Goal: Task Accomplishment & Management: Complete application form

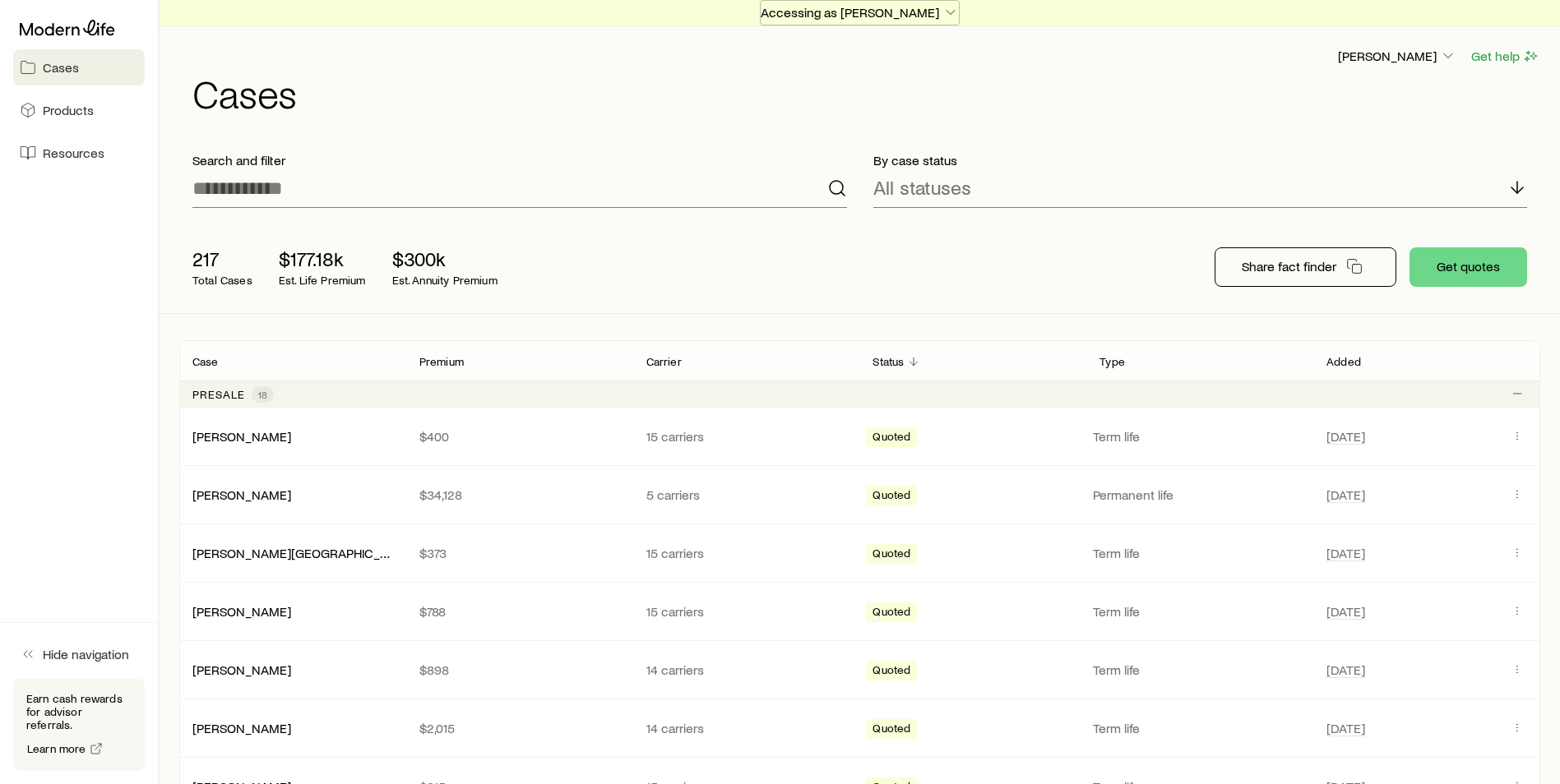
click at [889, 15] on p "Accessing as [PERSON_NAME]" at bounding box center [860, 11] width 198 height 16
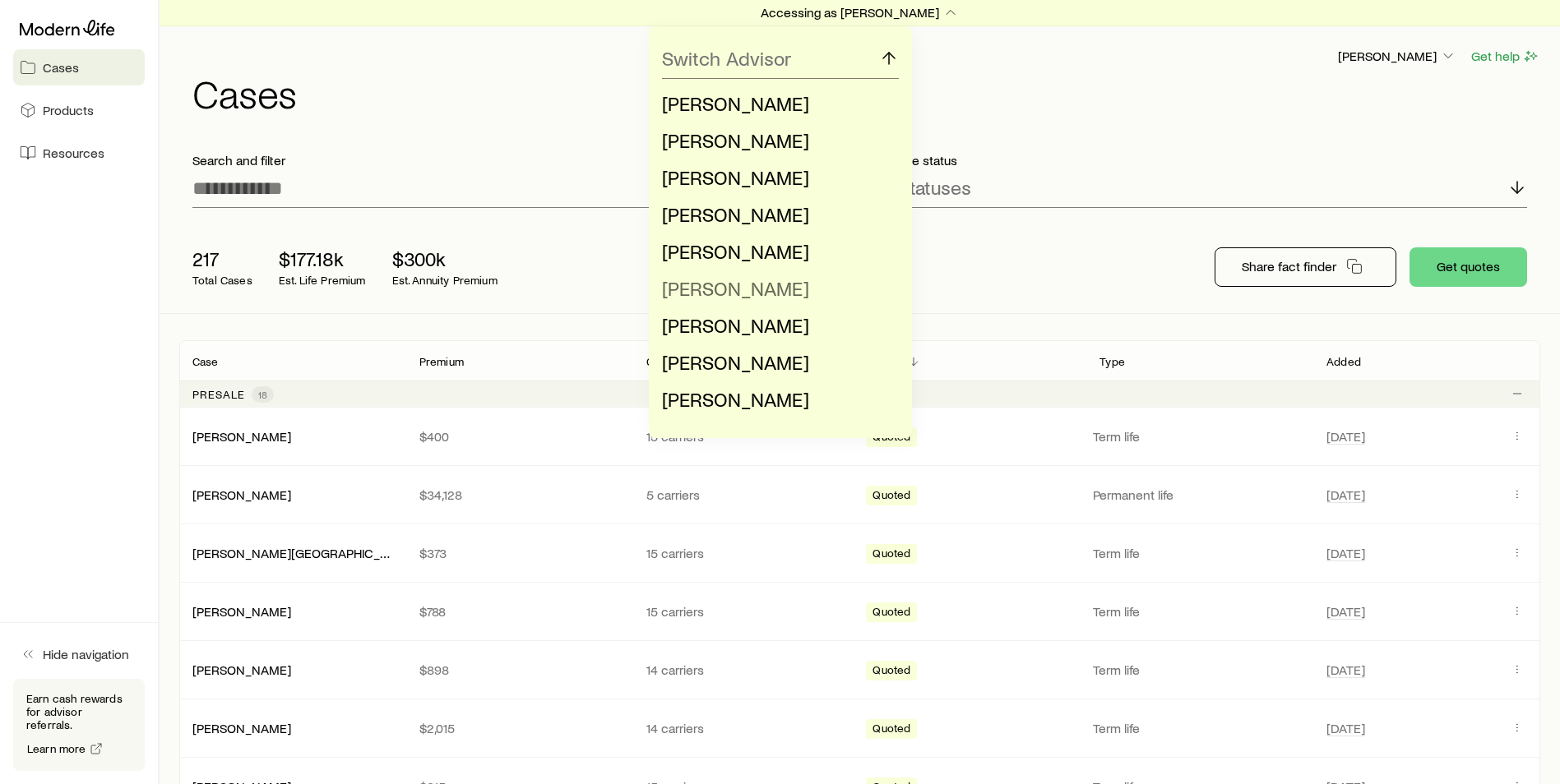
click at [746, 291] on span "[PERSON_NAME]" at bounding box center [736, 288] width 147 height 24
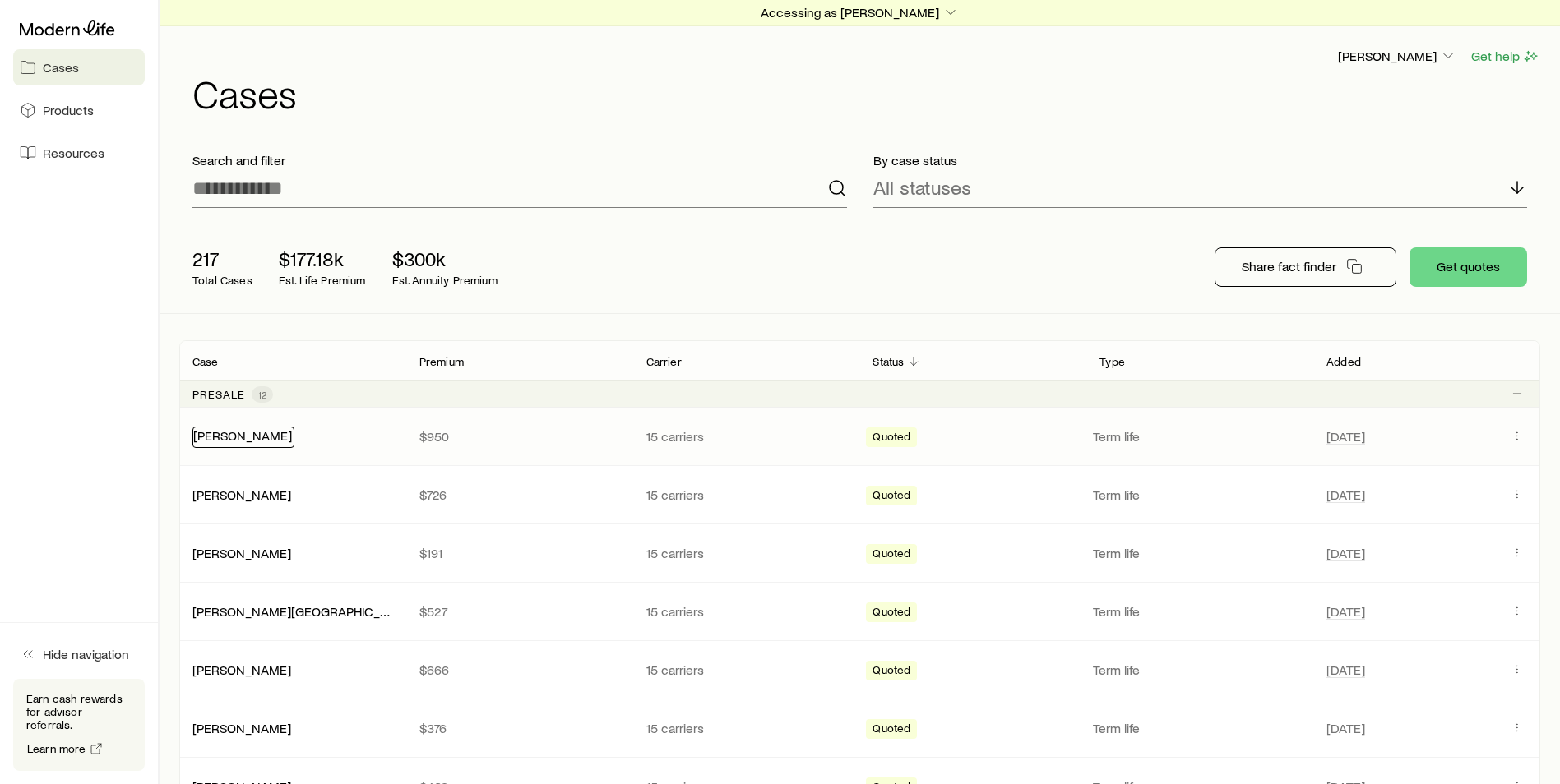
click at [245, 441] on link "[PERSON_NAME]" at bounding box center [243, 435] width 99 height 15
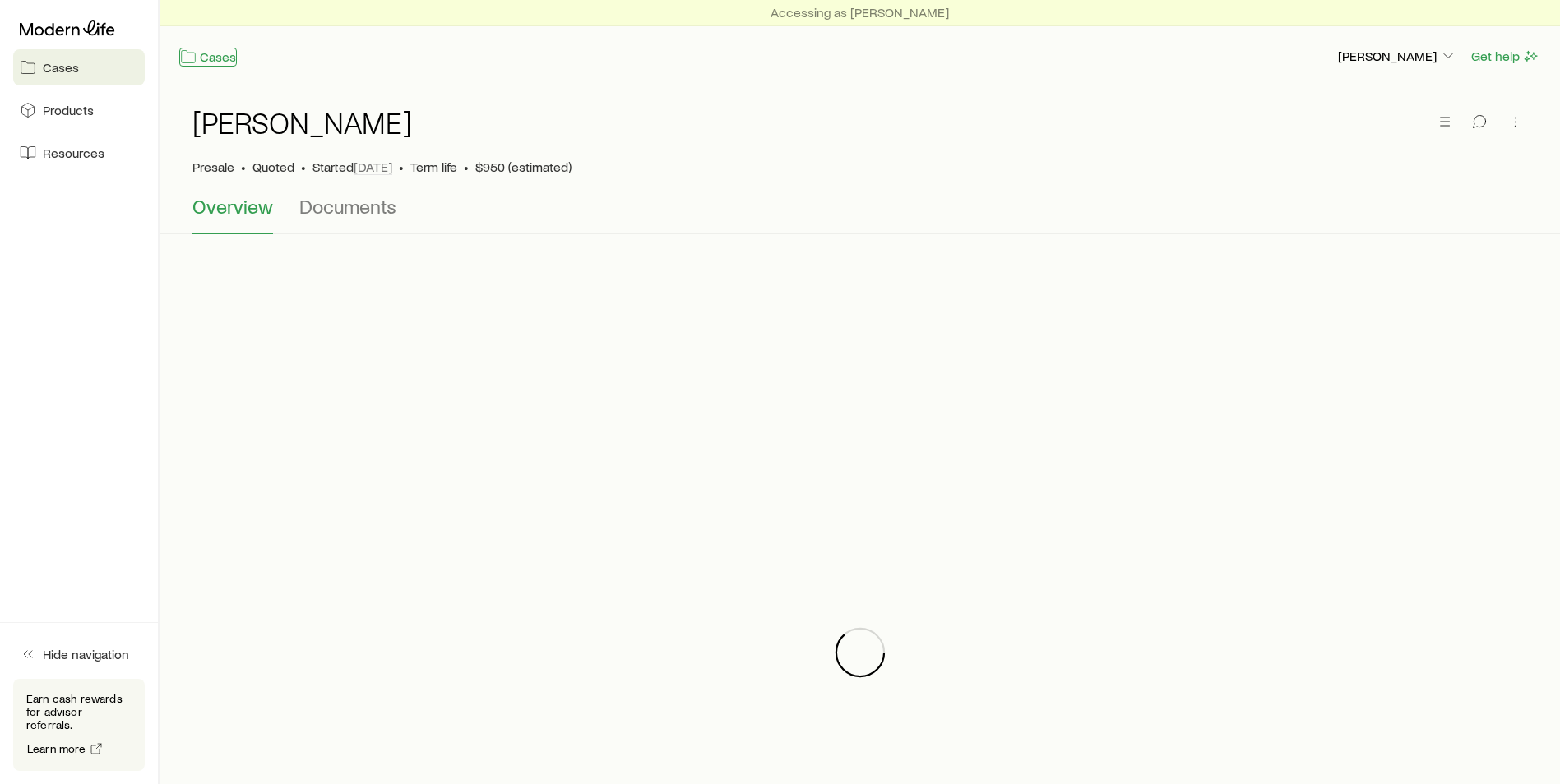
click at [209, 53] on link "Cases" at bounding box center [208, 57] width 57 height 19
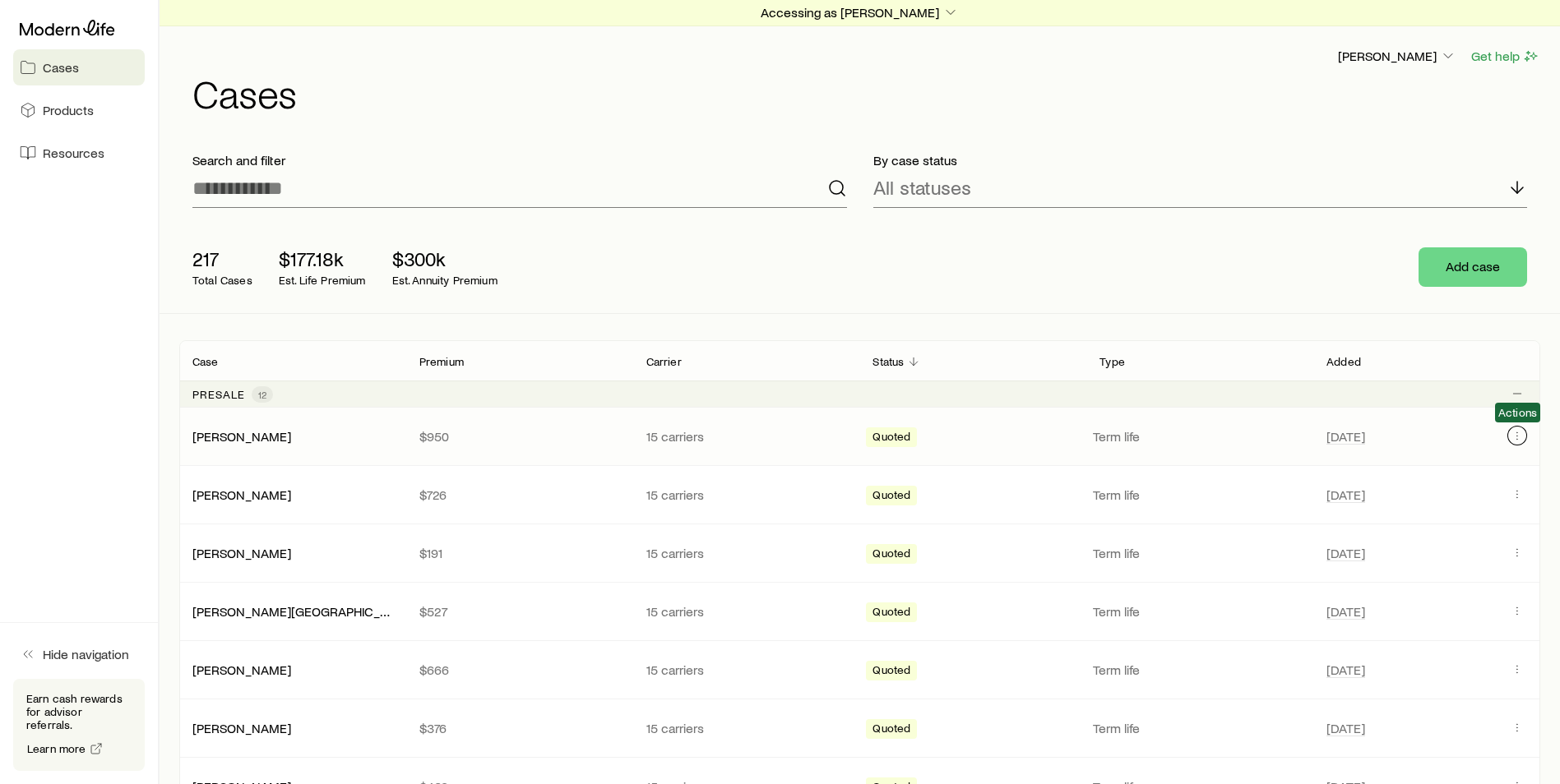
click at [1520, 432] on icon "Client cases" at bounding box center [1517, 435] width 13 height 13
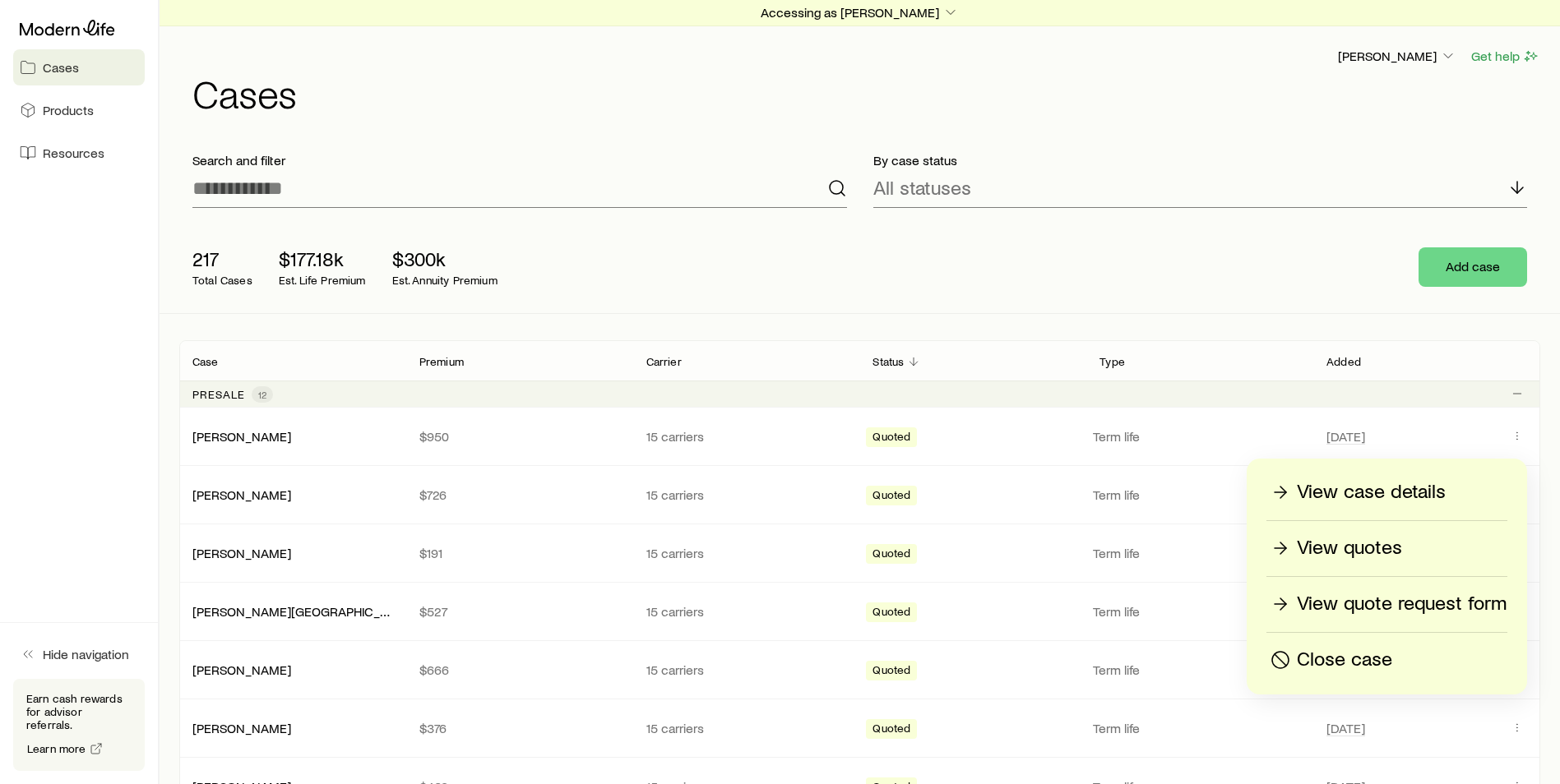
click at [1351, 549] on p "View quotes" at bounding box center [1349, 549] width 105 height 27
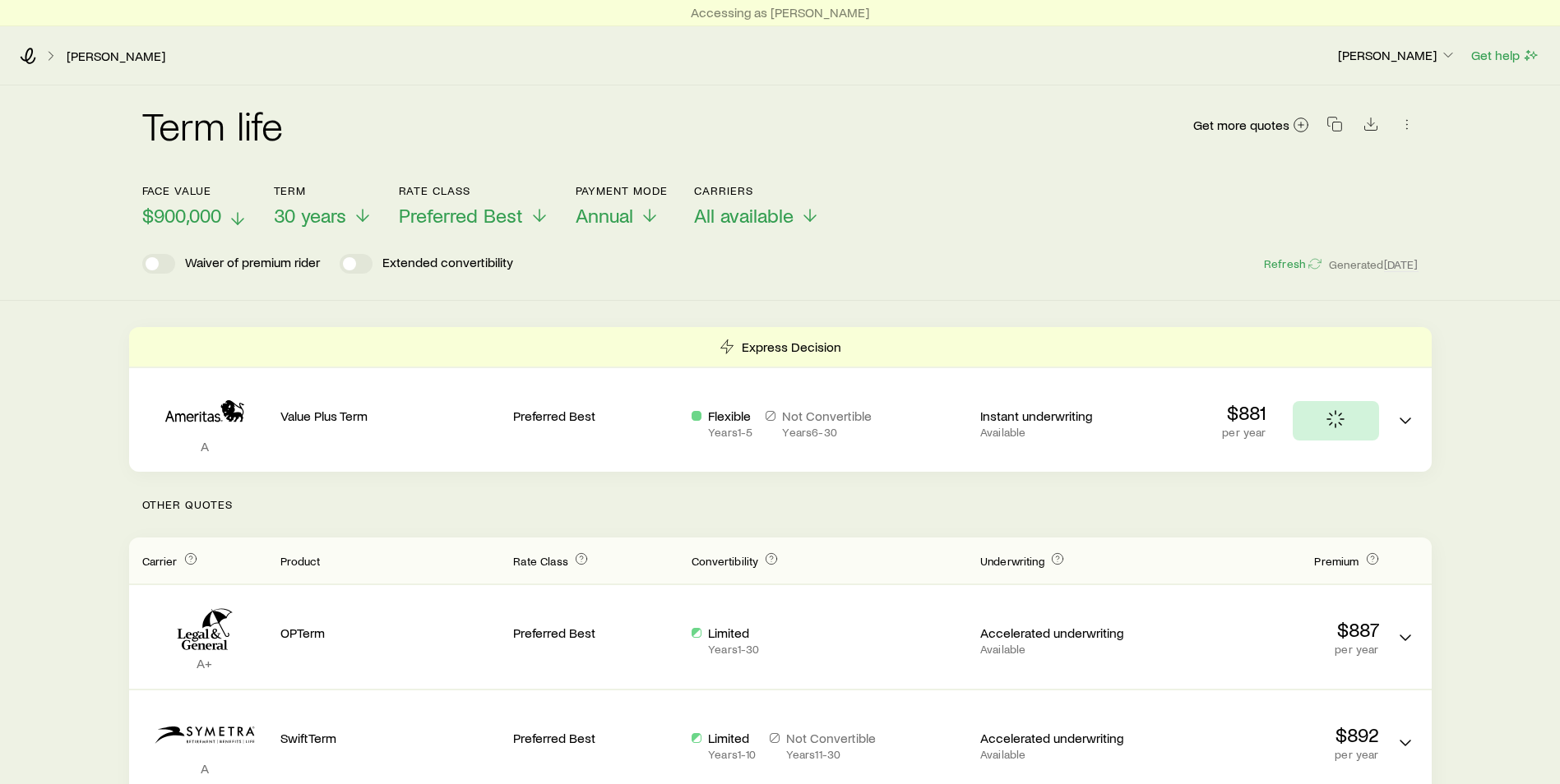
click at [228, 212] on p "$900,000" at bounding box center [194, 215] width 105 height 23
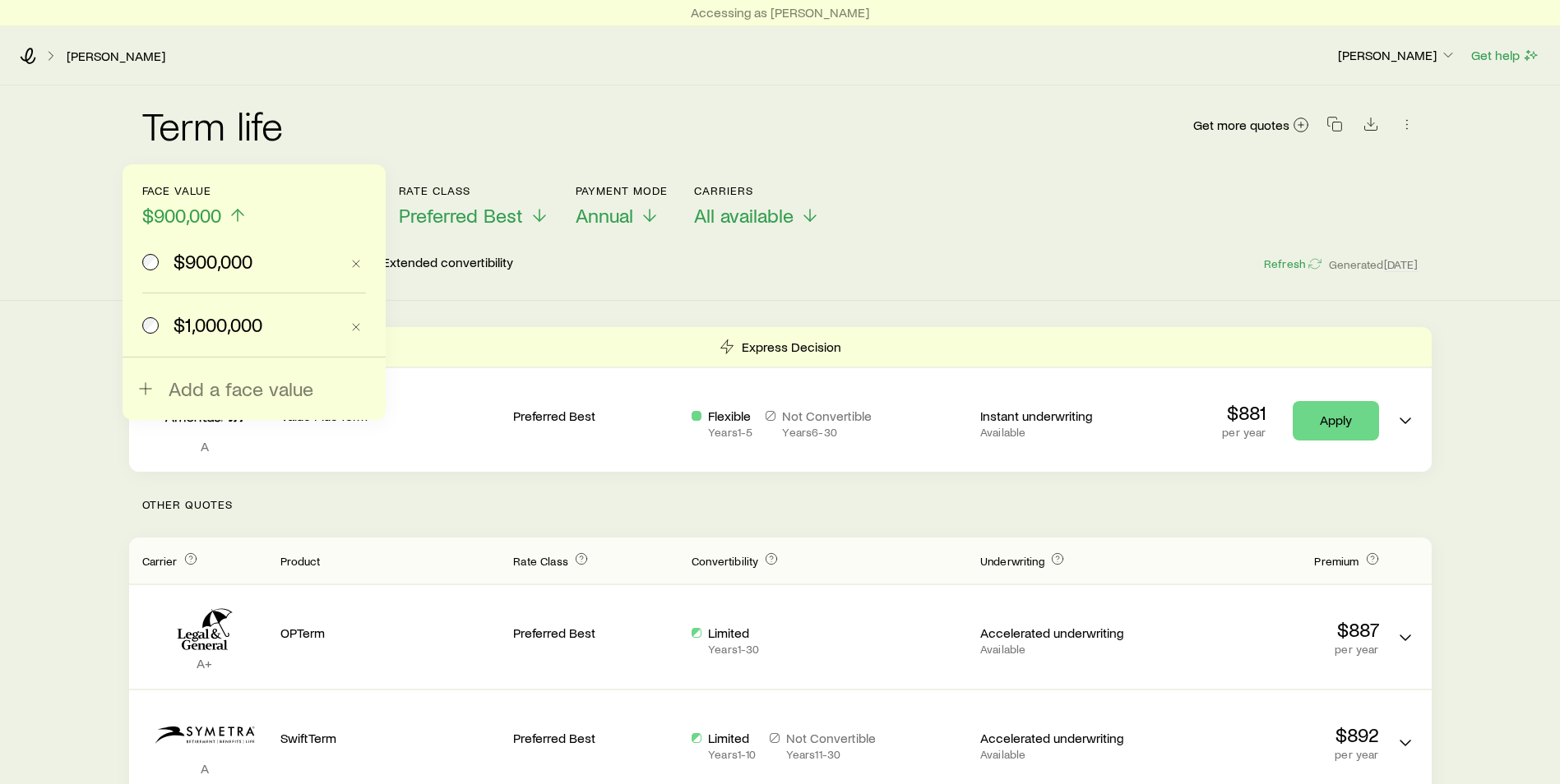
click at [196, 316] on span "$1,000,000" at bounding box center [217, 325] width 89 height 23
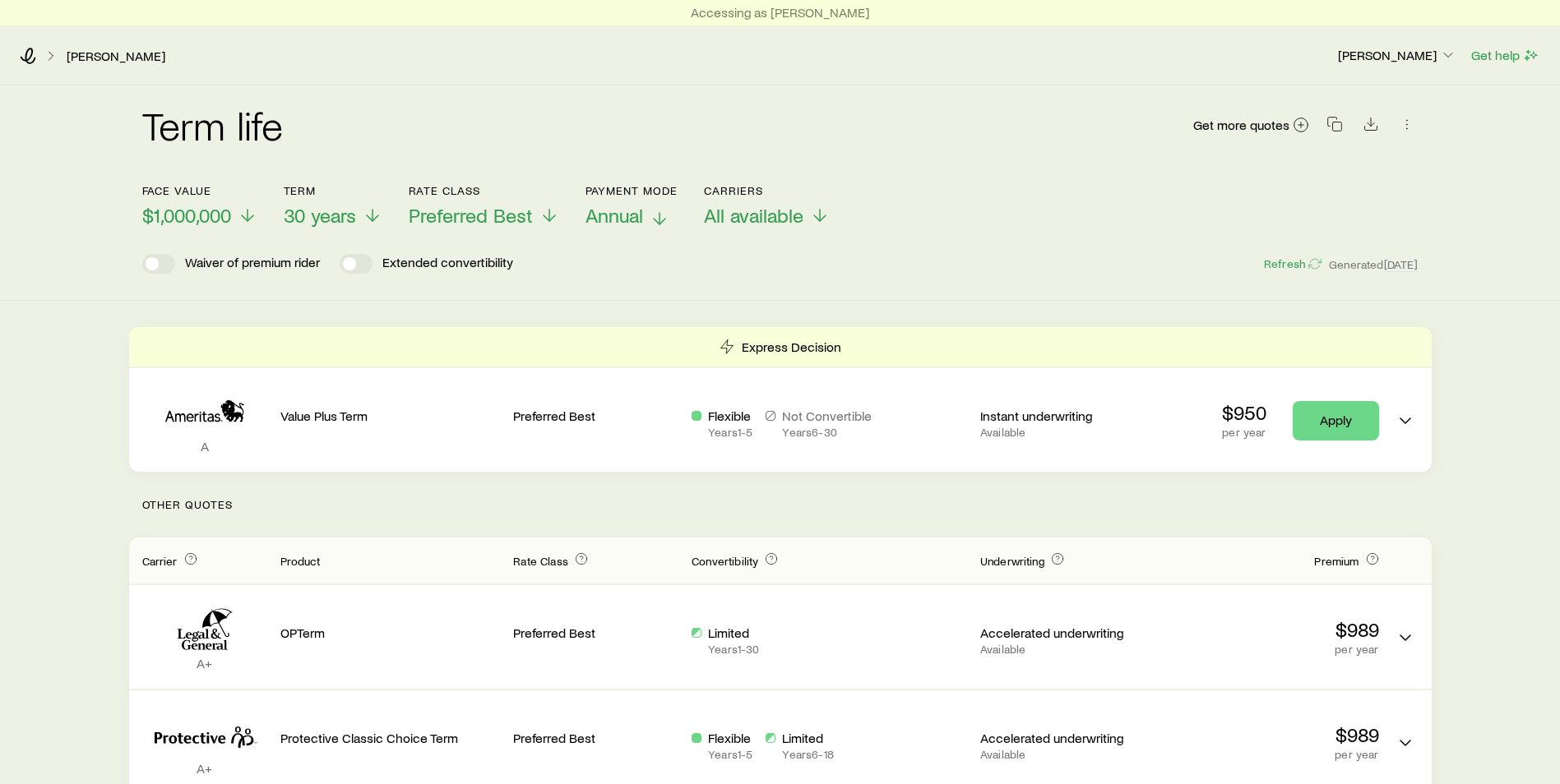
click at [644, 213] on p "Annual" at bounding box center [632, 215] width 93 height 23
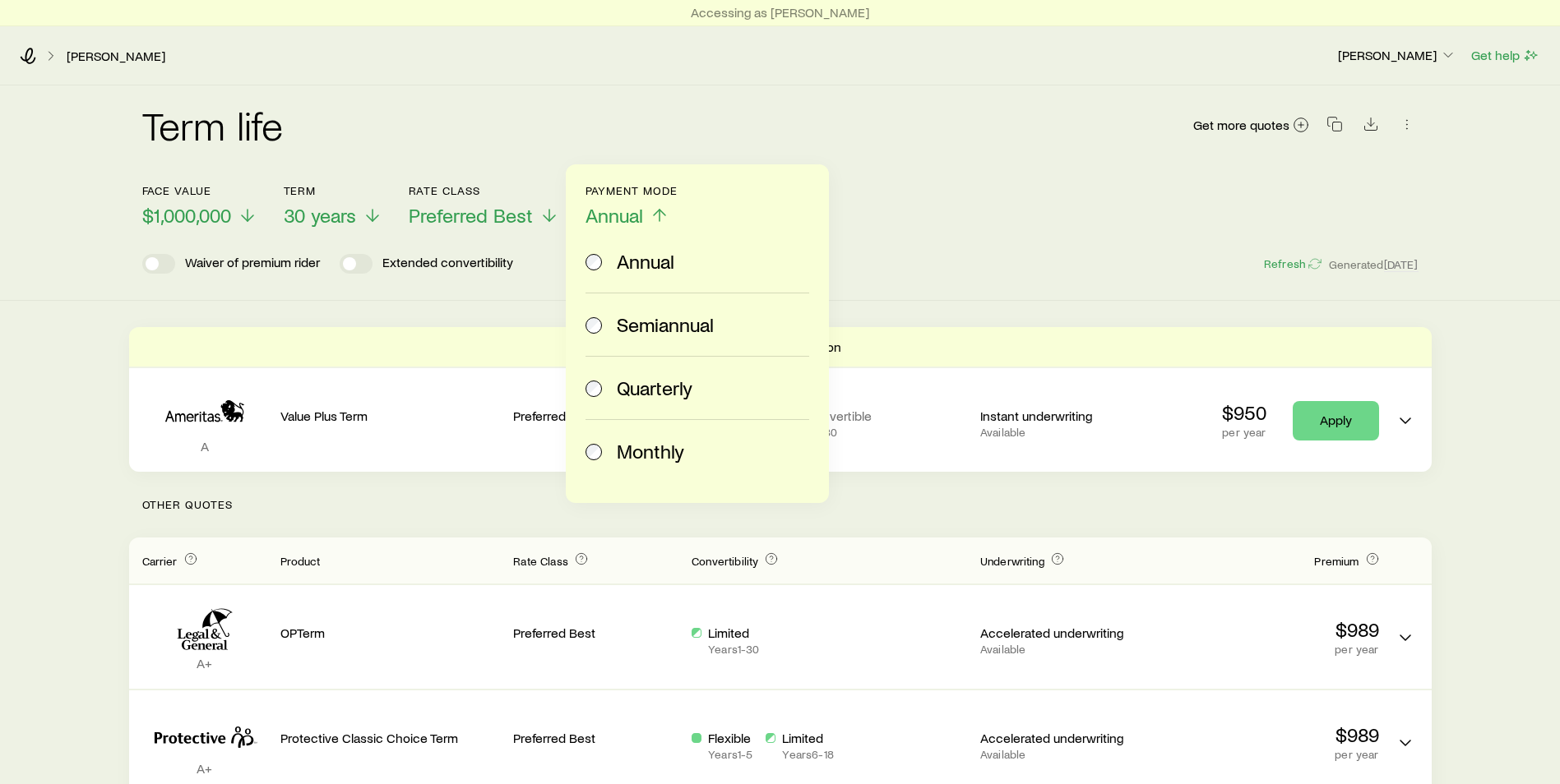
click at [646, 444] on span "Monthly" at bounding box center [650, 452] width 68 height 23
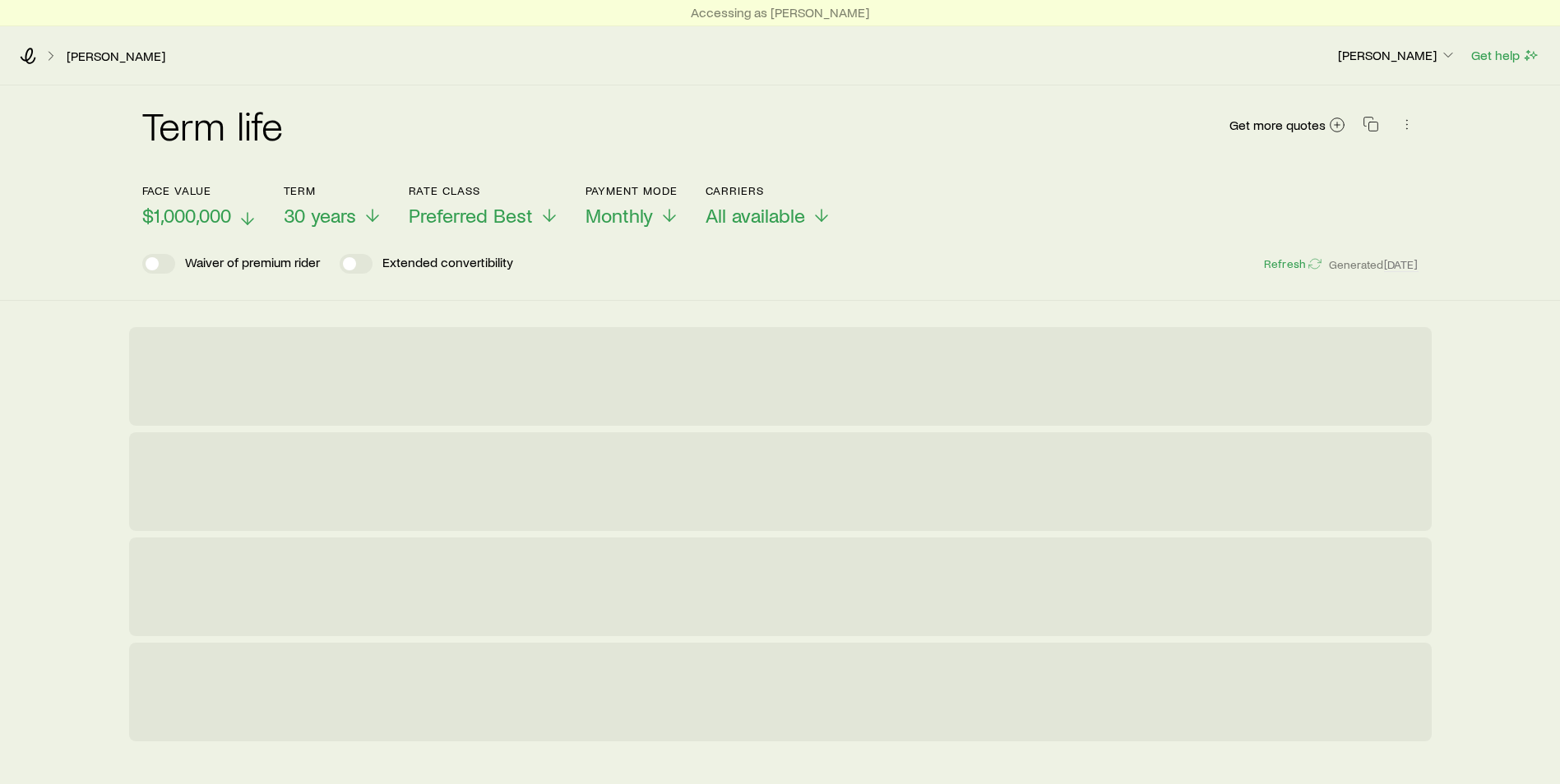
click at [219, 221] on span "$1,000,000" at bounding box center [186, 215] width 89 height 23
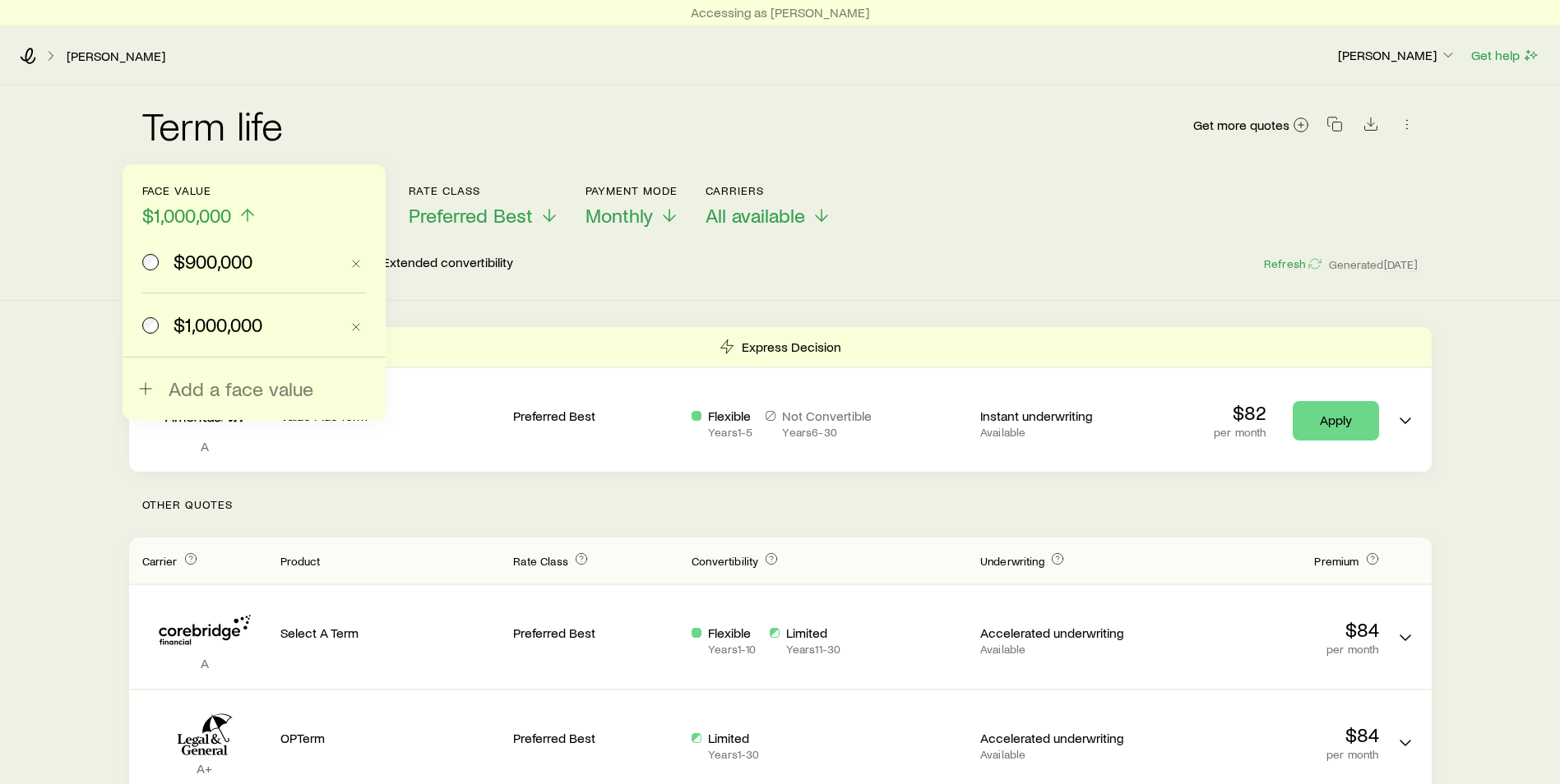
click at [200, 246] on label "$900,000" at bounding box center [240, 262] width 197 height 63
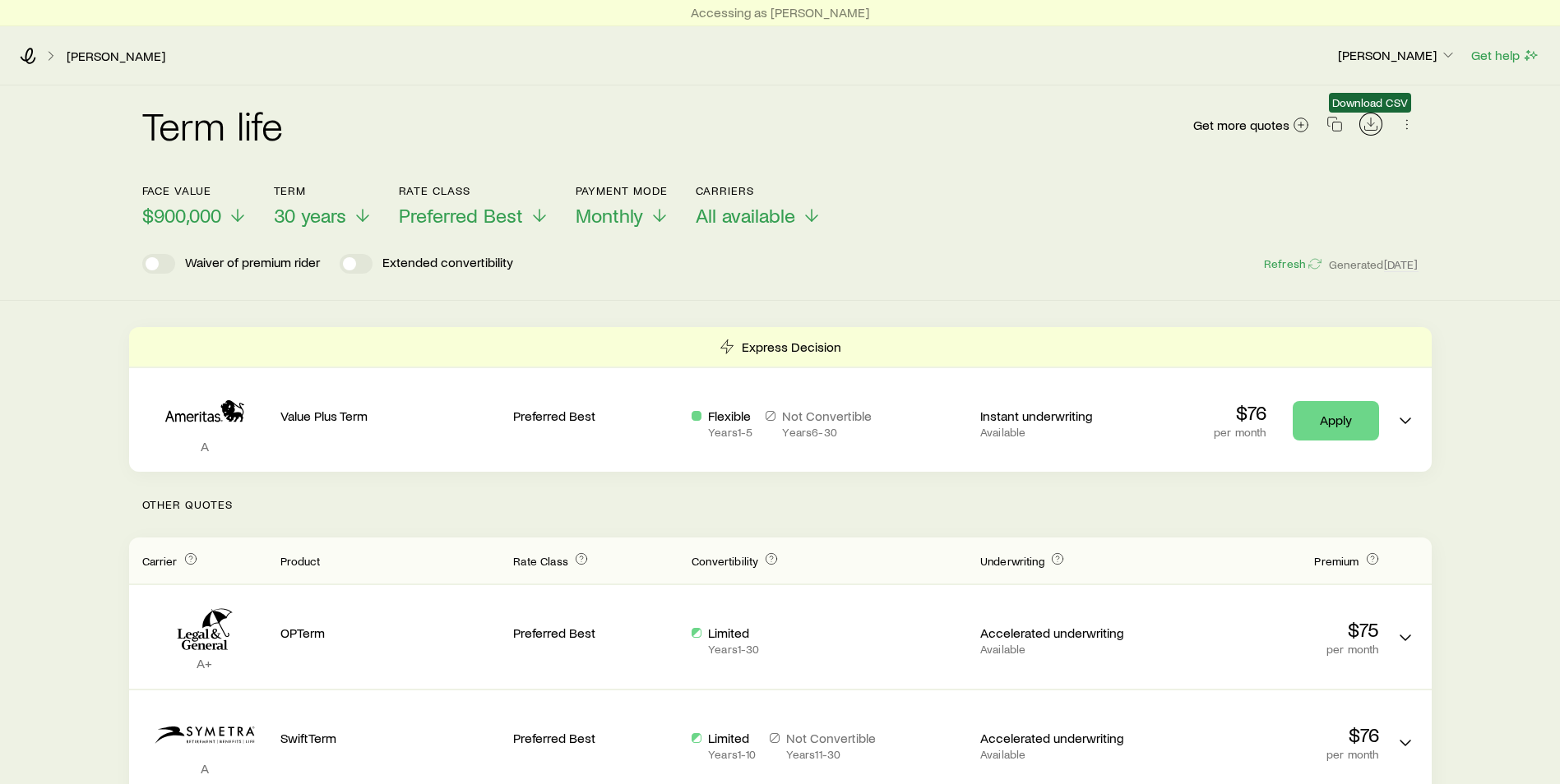
click at [1371, 131] on icon "Download CSV" at bounding box center [1370, 124] width 16 height 16
drag, startPoint x: 922, startPoint y: 145, endPoint x: 626, endPoint y: 125, distance: 296.7
click at [922, 145] on div "Term life Get more quotes" at bounding box center [780, 134] width 1276 height 59
click at [27, 57] on icon at bounding box center [29, 55] width 15 height 16
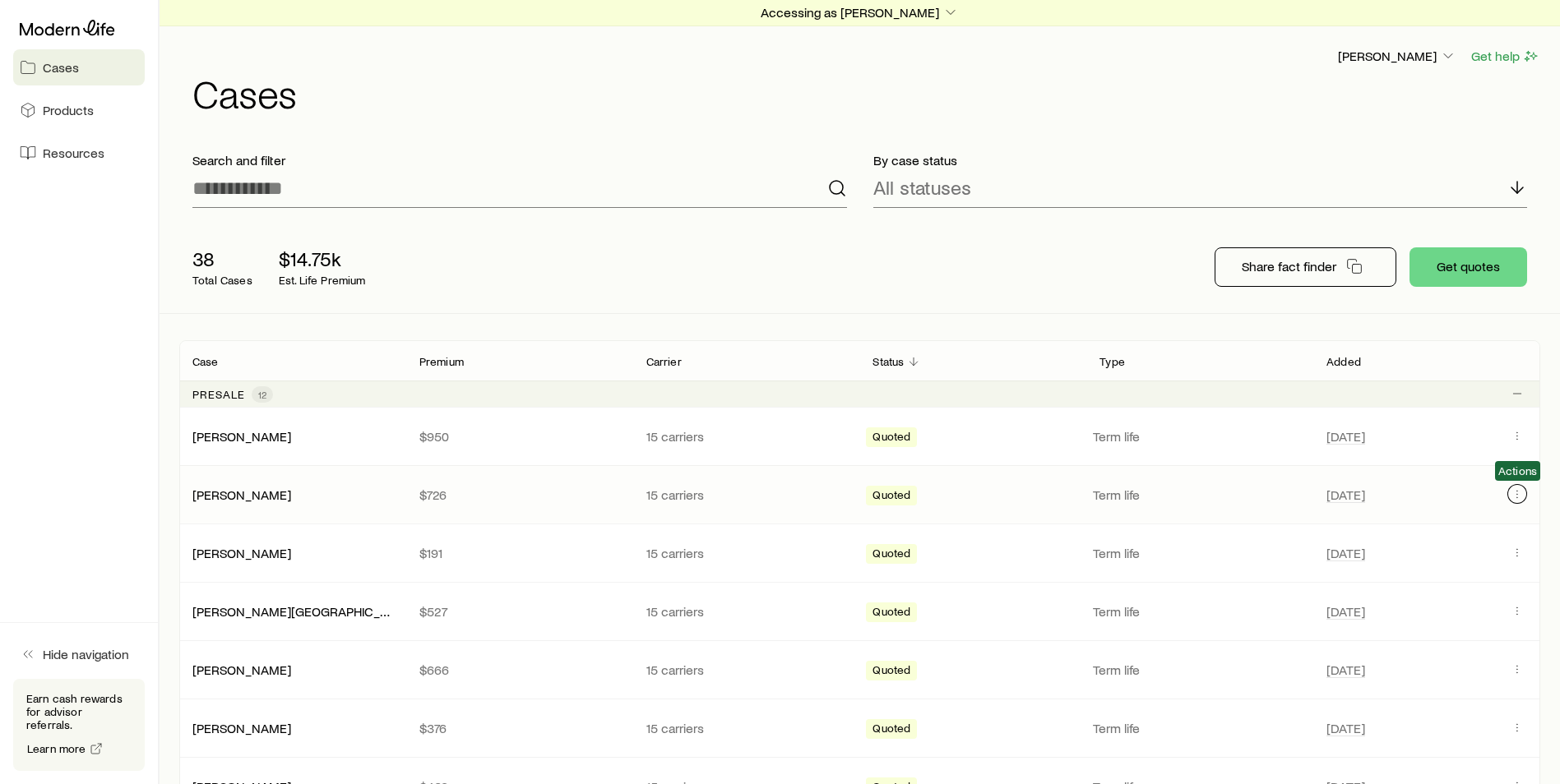
click at [1518, 492] on icon "Client cases" at bounding box center [1517, 494] width 13 height 13
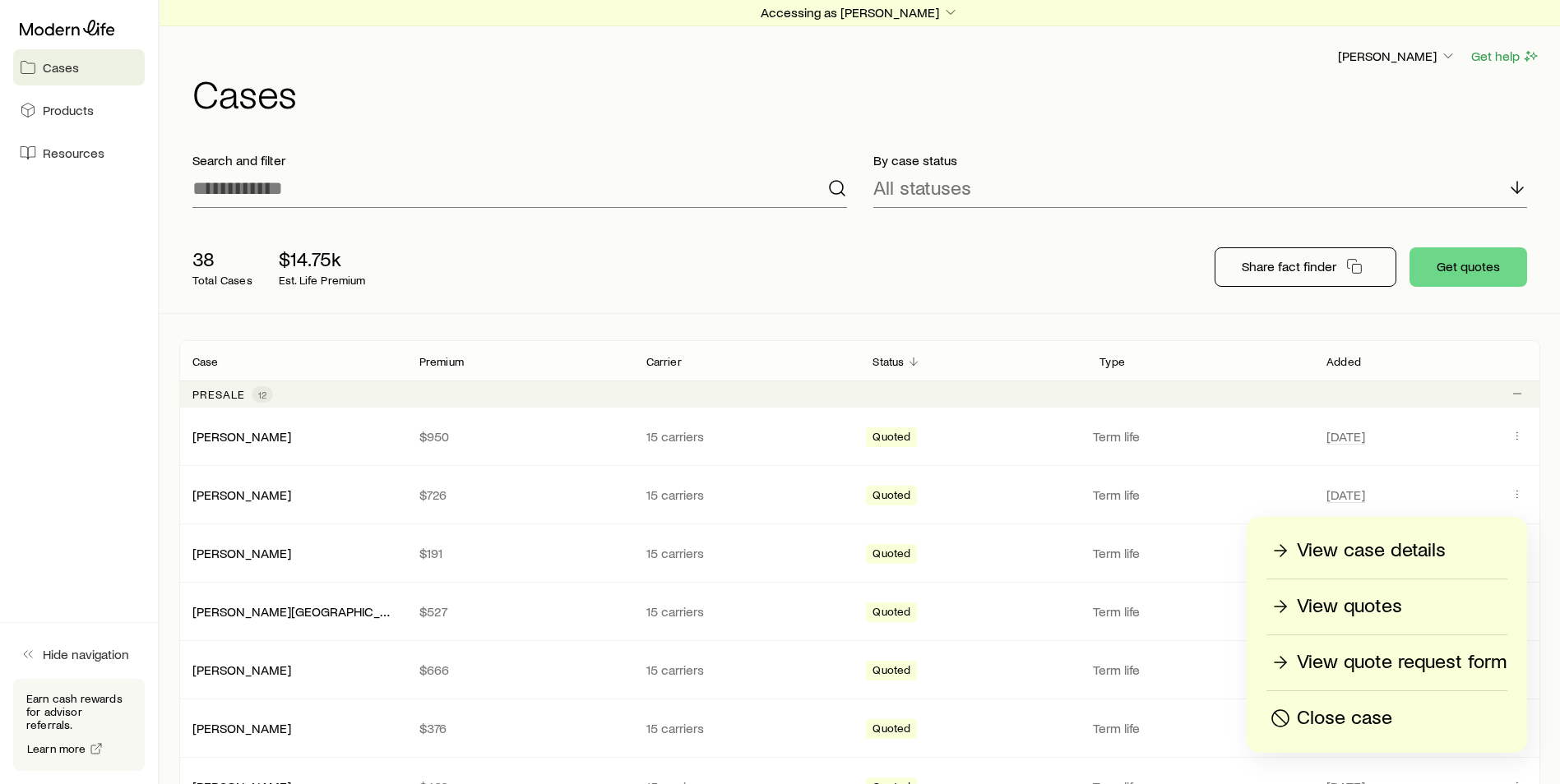
click at [1363, 609] on p "View quotes" at bounding box center [1349, 607] width 105 height 27
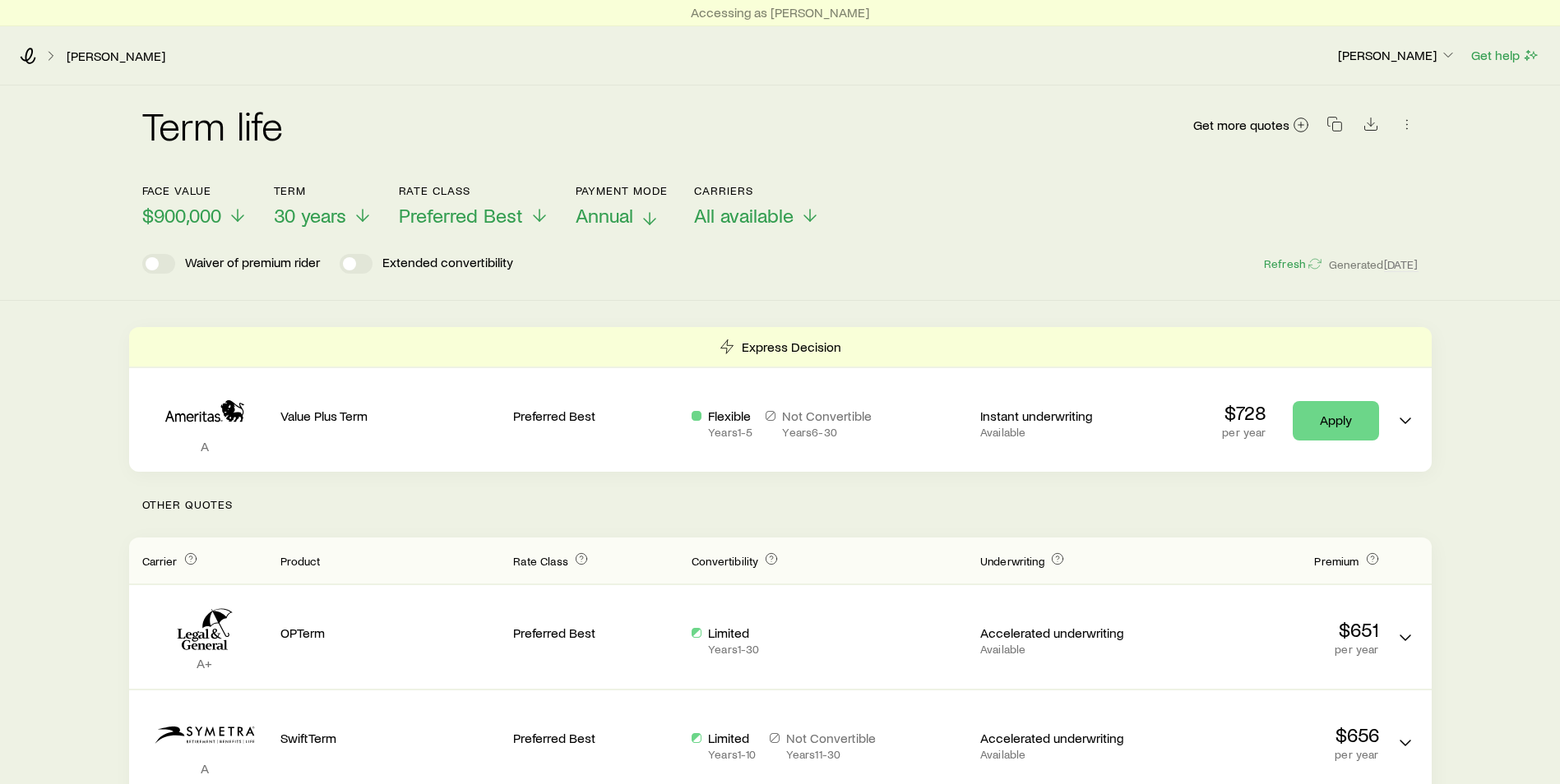
click at [618, 211] on span "Annual" at bounding box center [604, 215] width 57 height 23
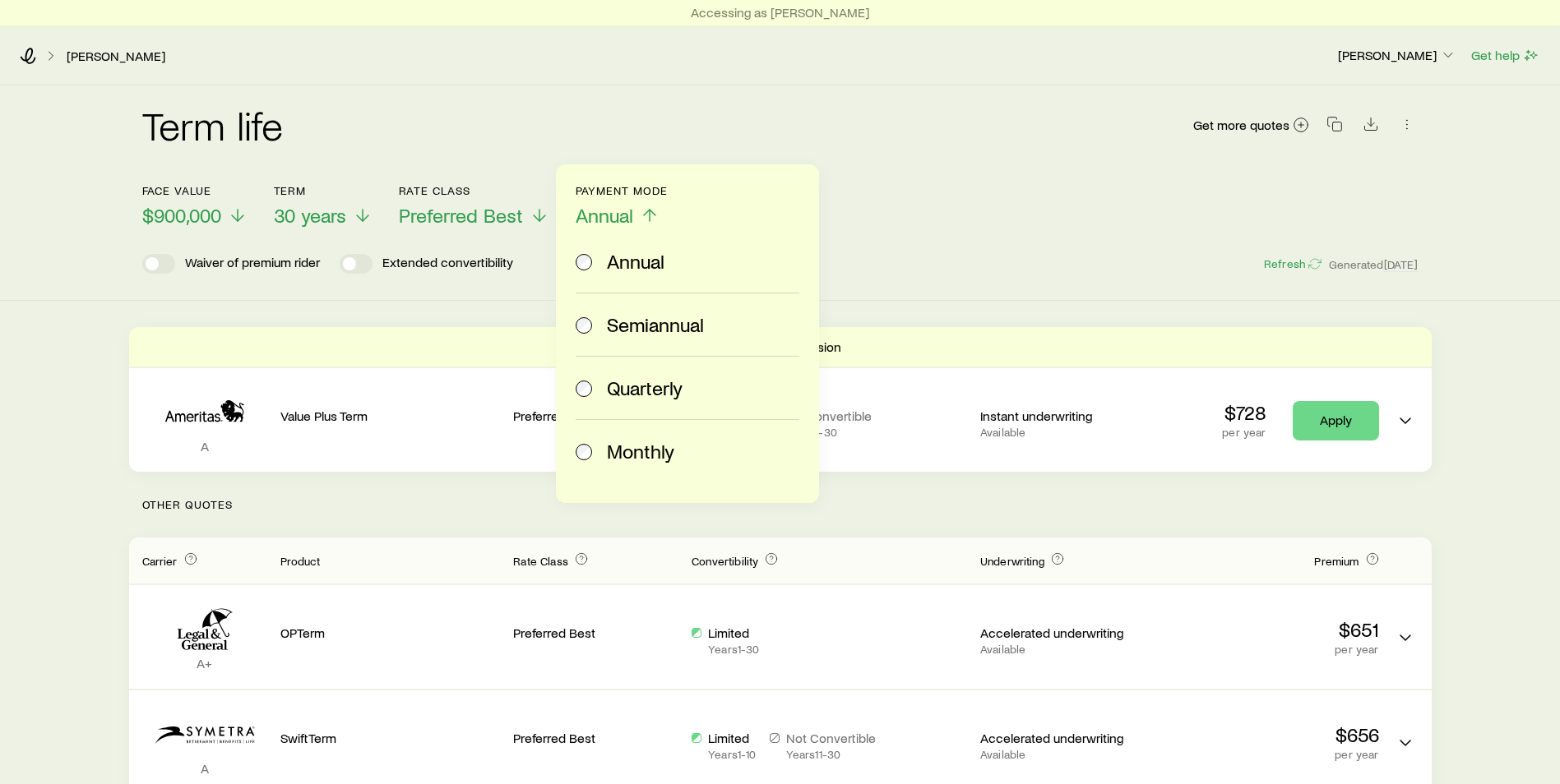
click at [610, 447] on span "Monthly" at bounding box center [640, 452] width 68 height 23
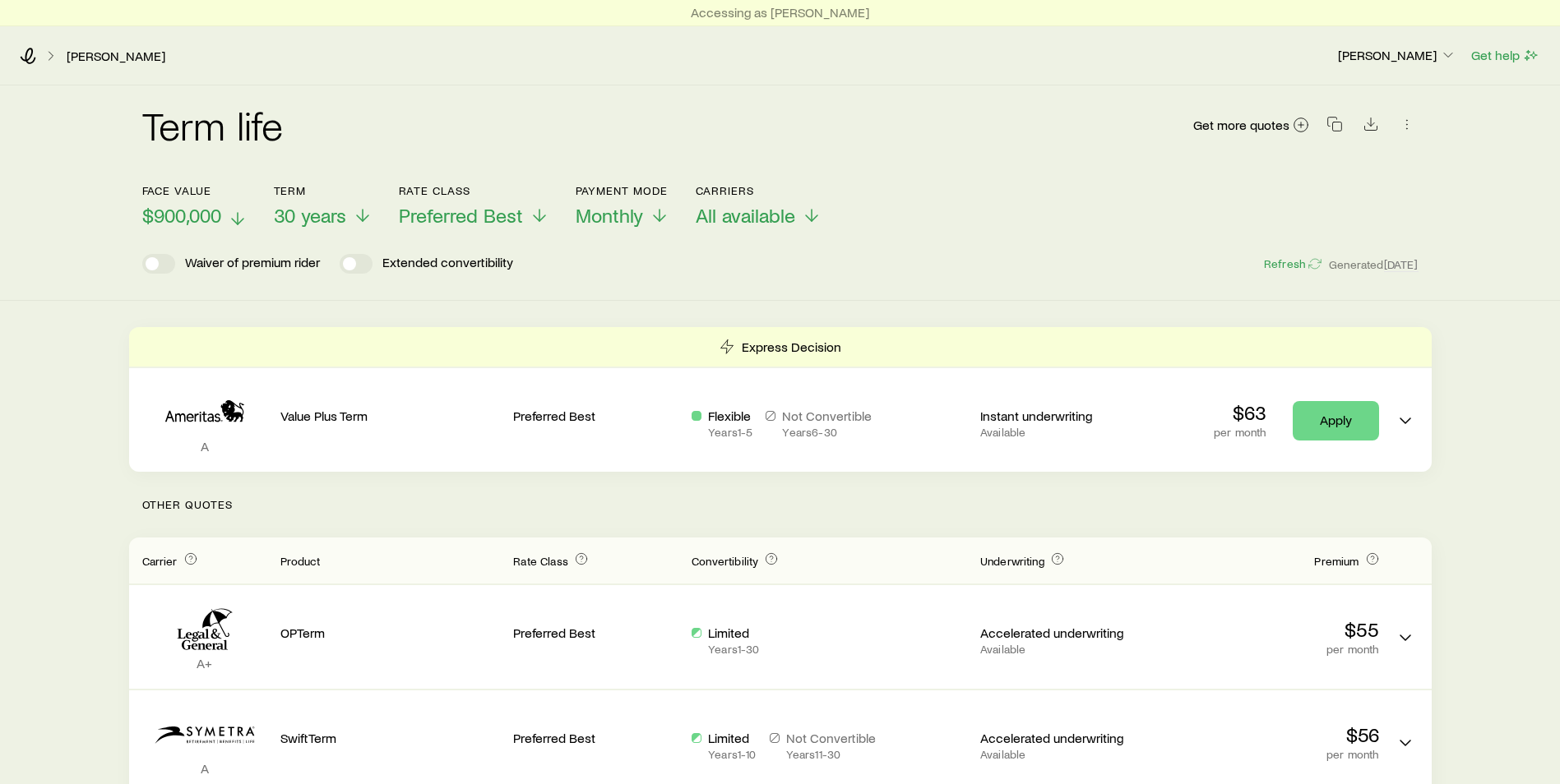
click at [218, 222] on span "$900,000" at bounding box center [181, 215] width 79 height 23
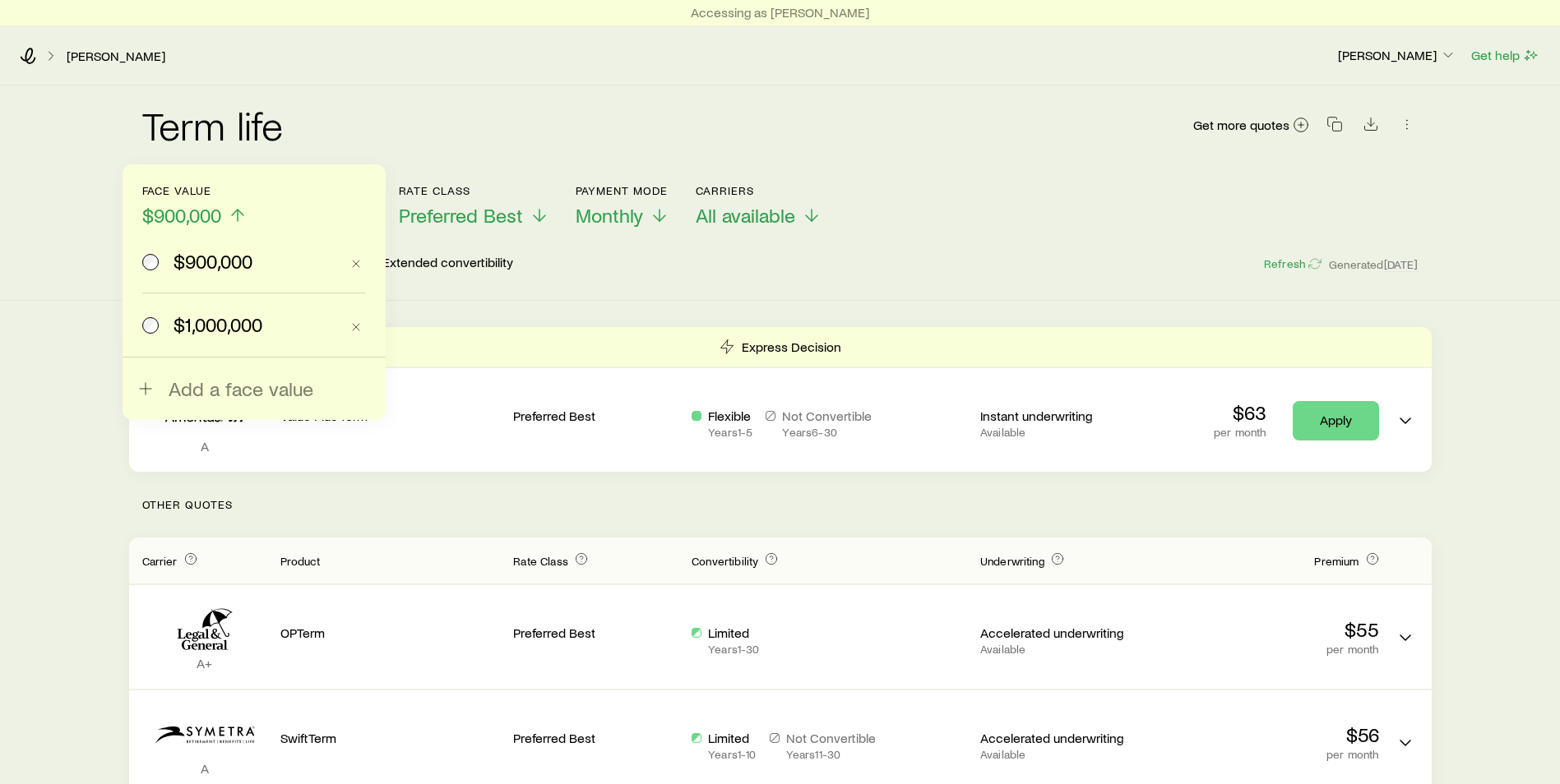
click at [201, 327] on span "$1,000,000" at bounding box center [217, 325] width 89 height 23
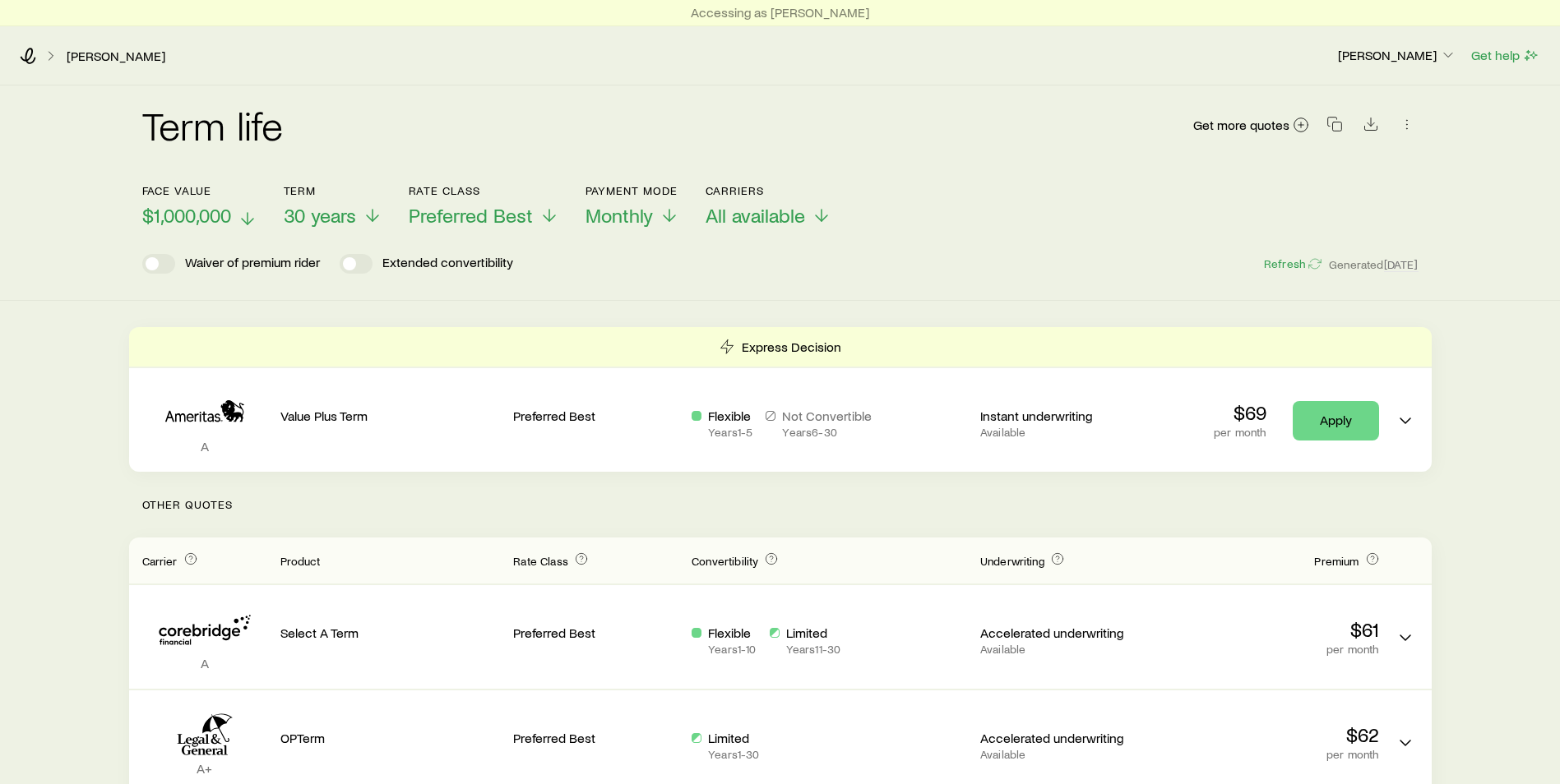
click at [232, 225] on span "$1,000,000" at bounding box center [186, 215] width 89 height 23
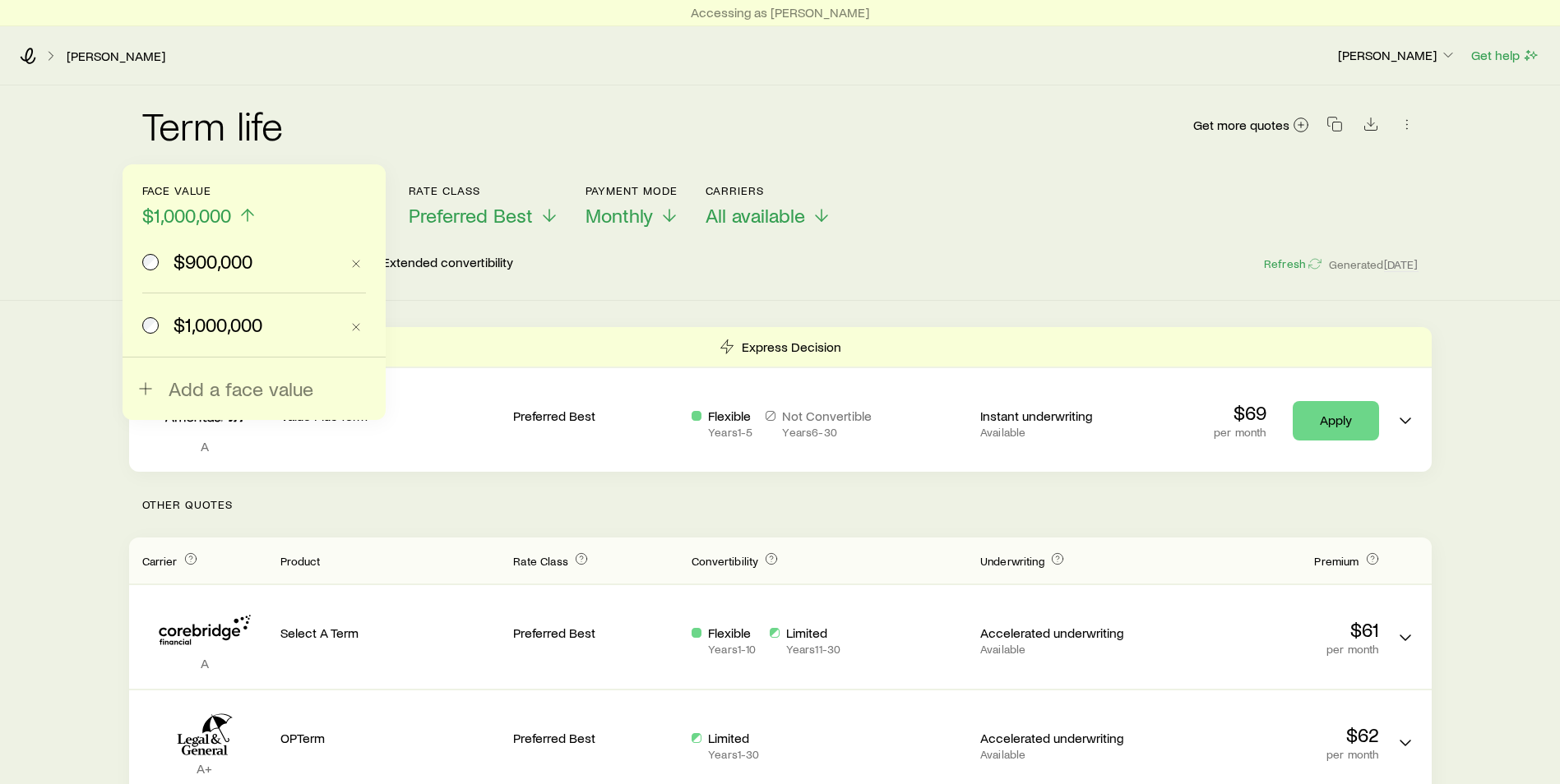
click at [224, 266] on span "$900,000" at bounding box center [213, 261] width 79 height 23
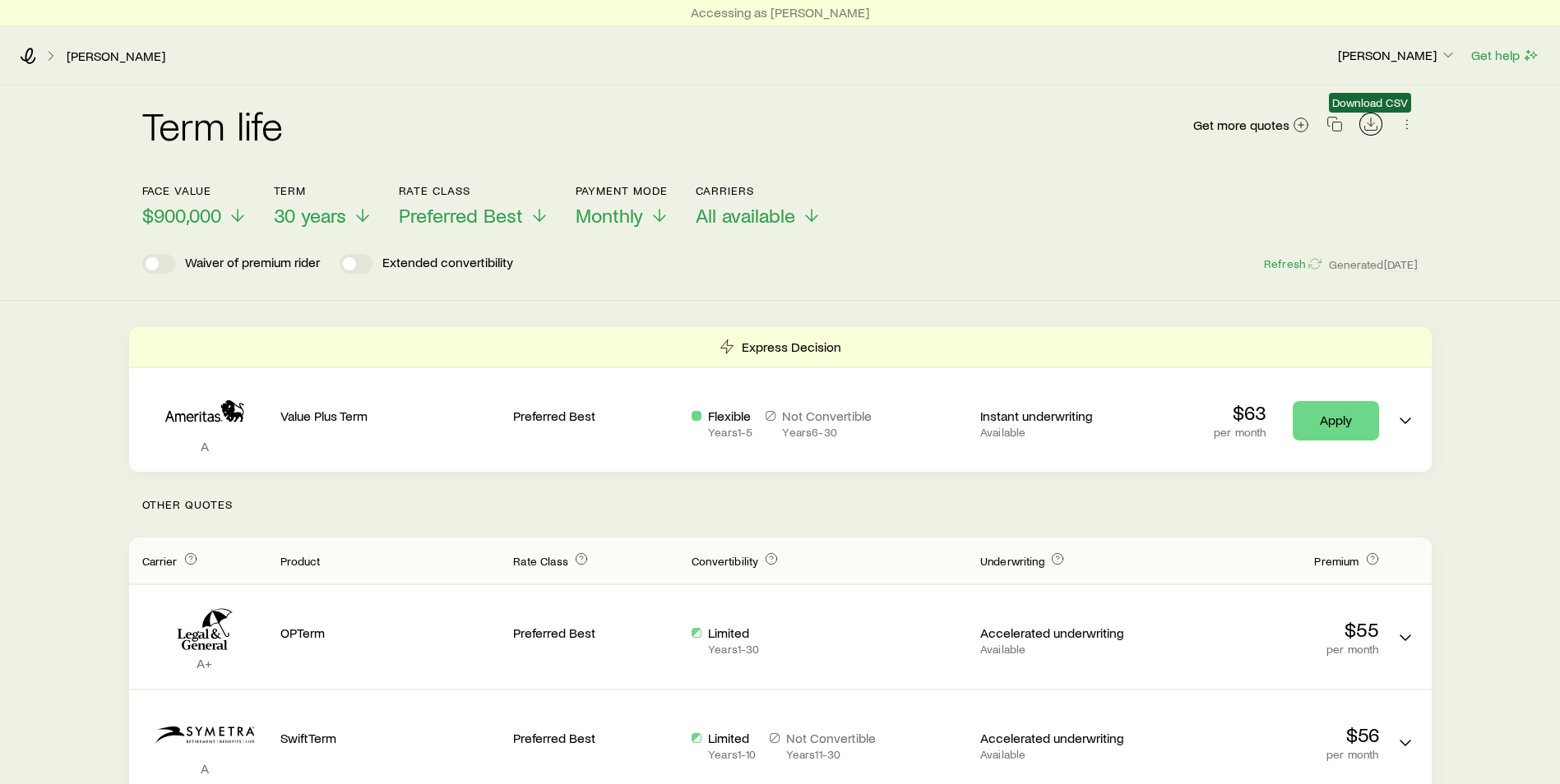
click at [1374, 132] on button "Download CSV" at bounding box center [1371, 124] width 23 height 23
click at [28, 54] on icon at bounding box center [28, 55] width 16 height 16
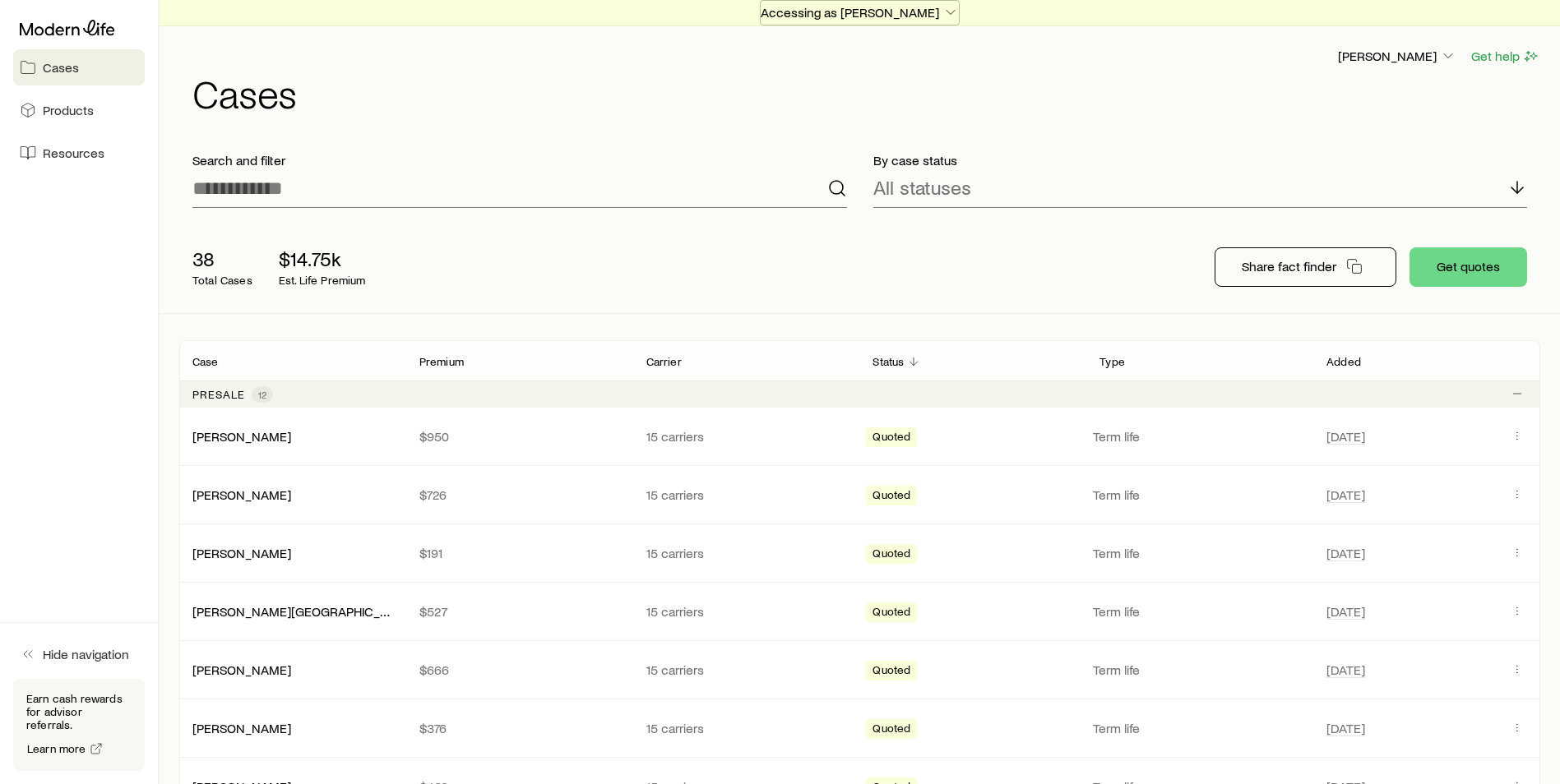
click at [861, 17] on p "Accessing as [PERSON_NAME]" at bounding box center [860, 11] width 198 height 16
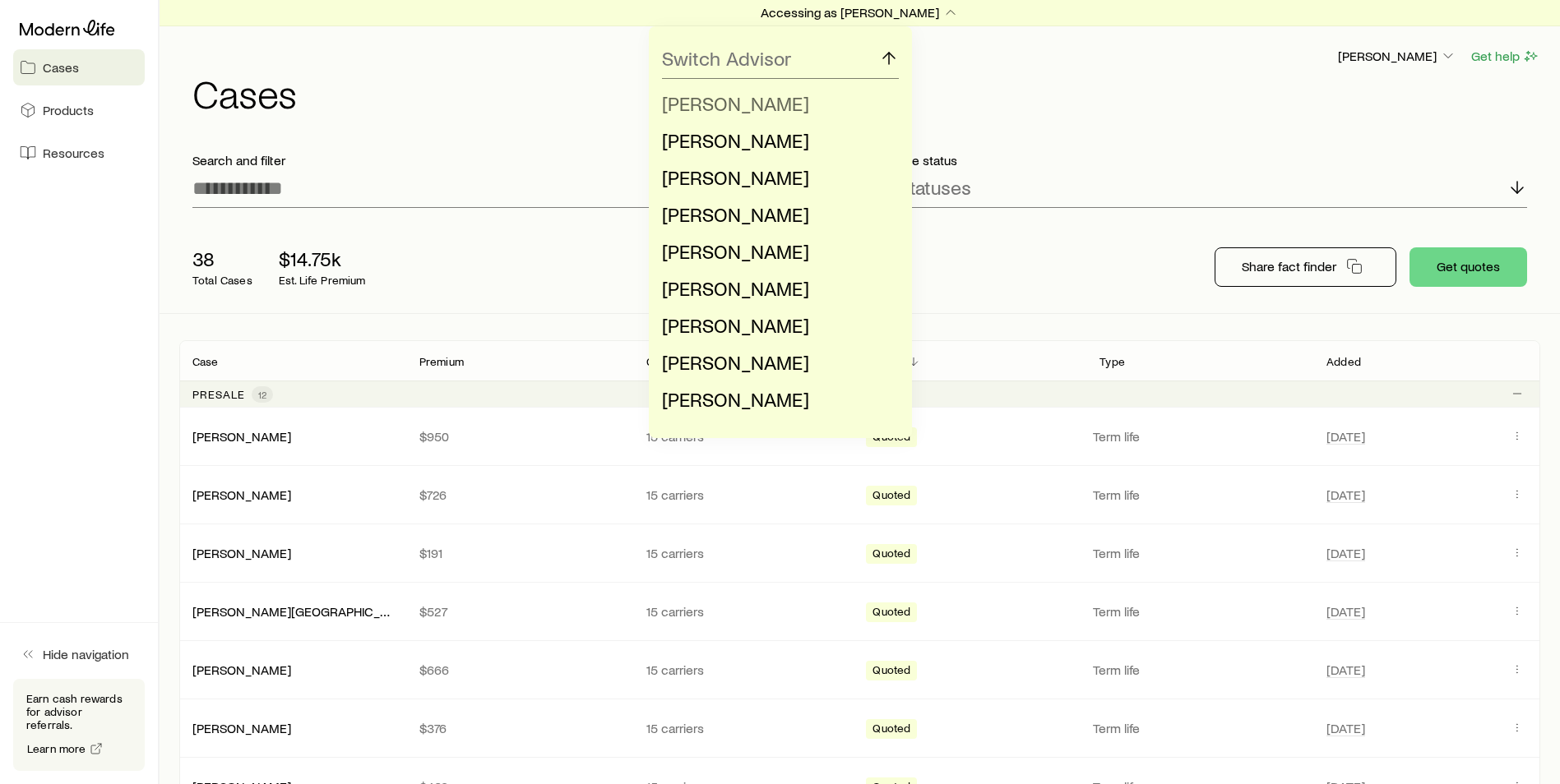
click at [735, 108] on span "[PERSON_NAME]" at bounding box center [736, 103] width 147 height 24
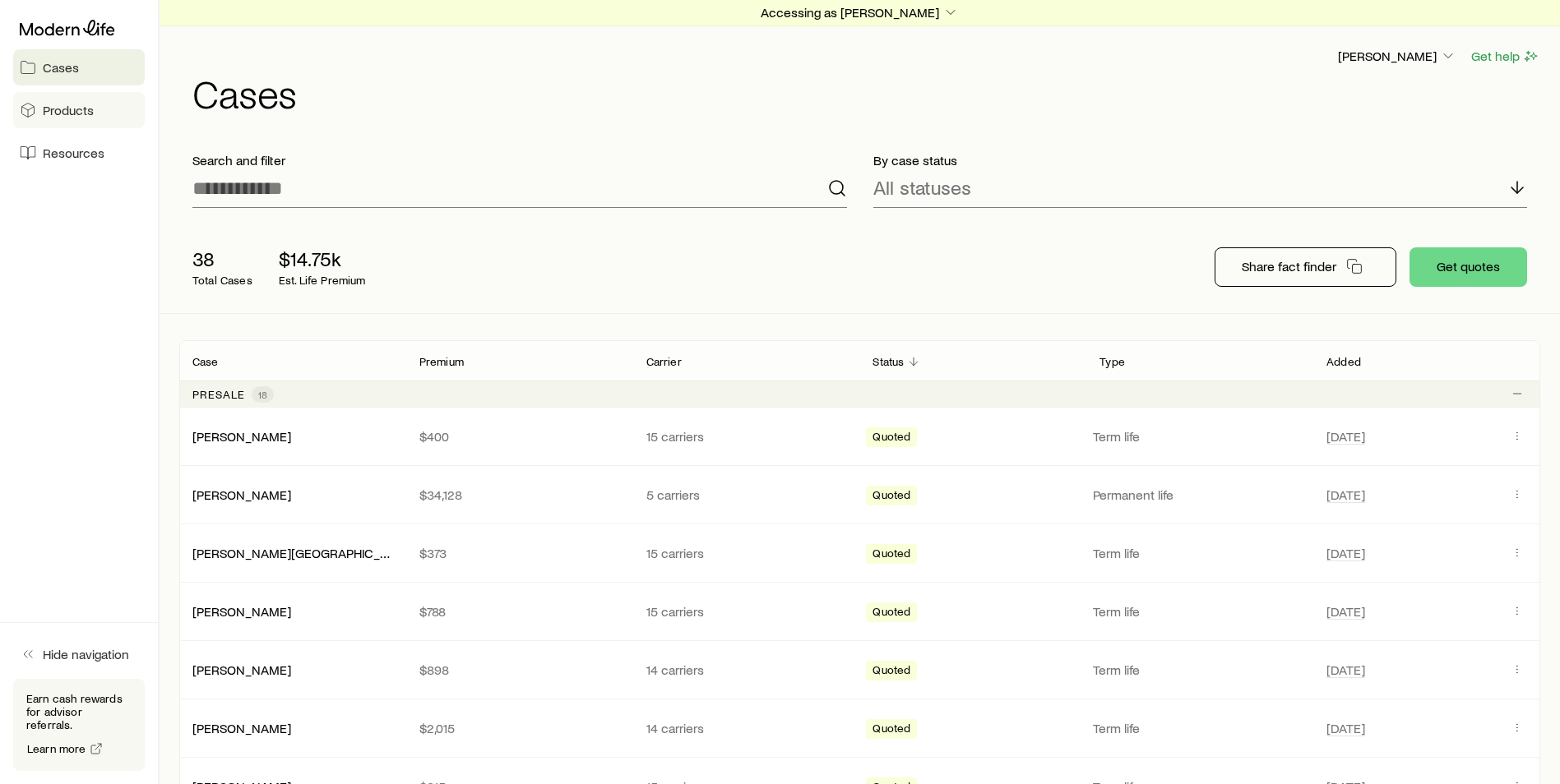
click at [76, 113] on span "Products" at bounding box center [69, 110] width 51 height 16
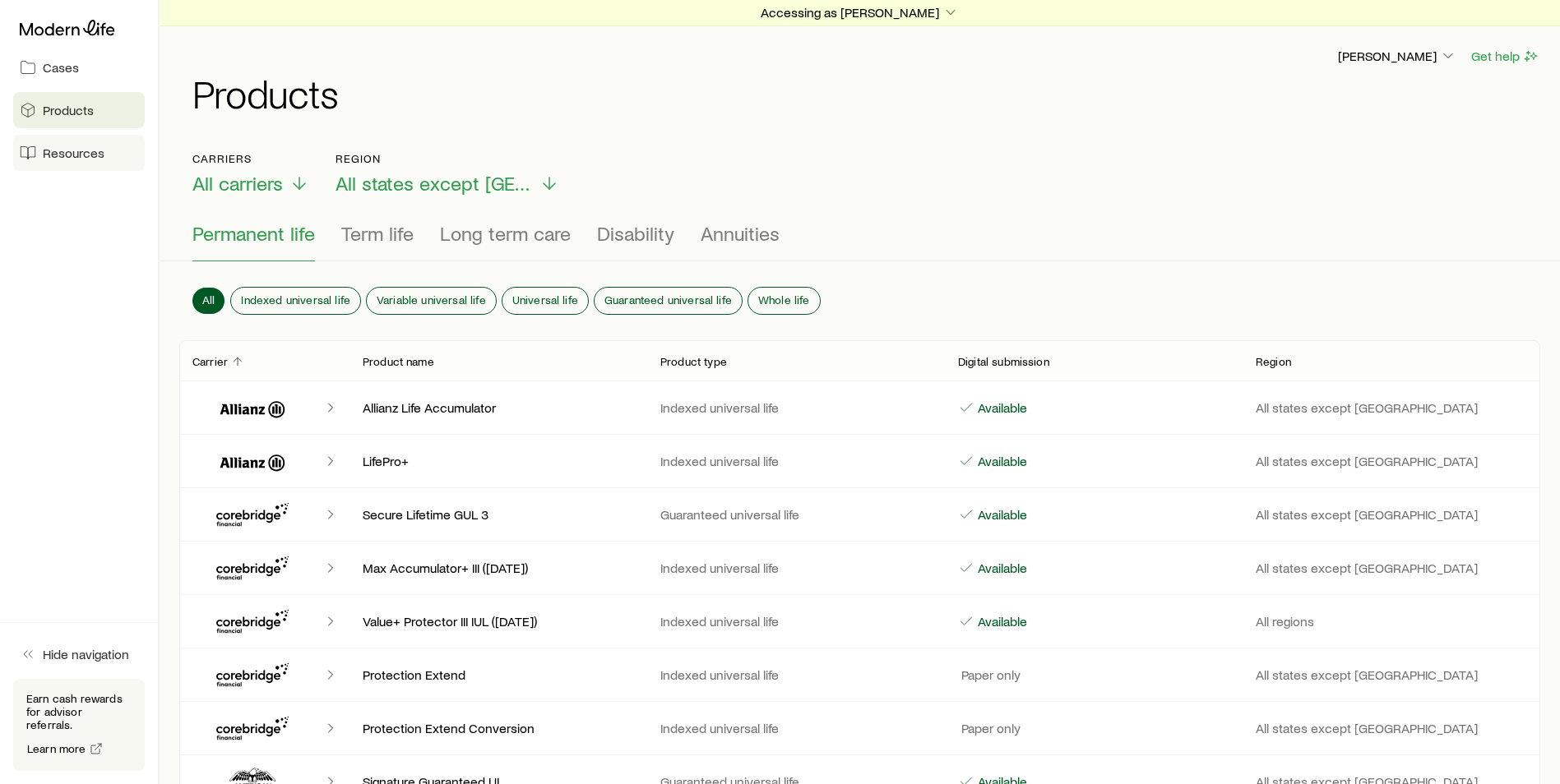
click at [69, 152] on span "Resources" at bounding box center [73, 152] width 62 height 16
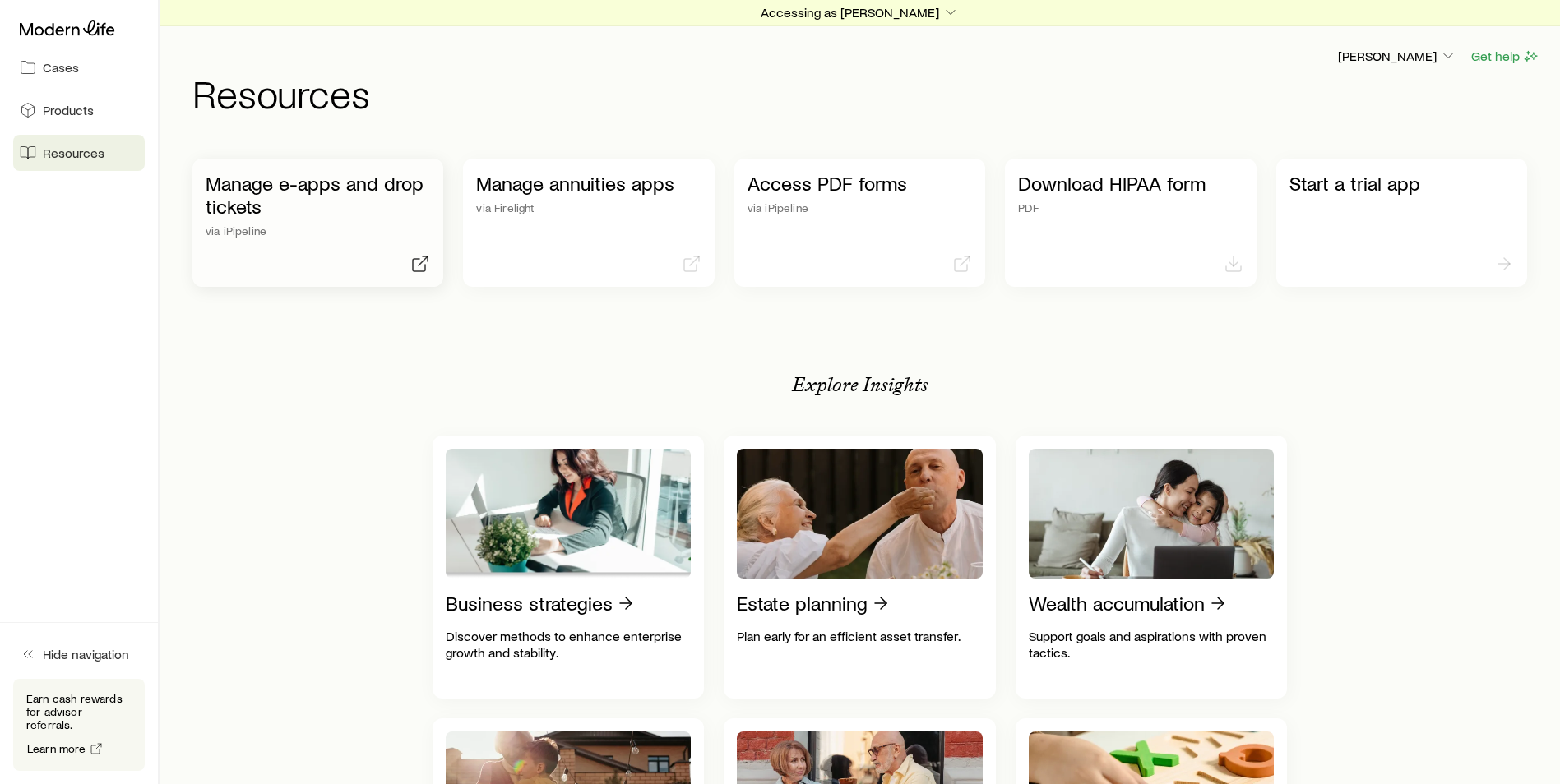
click at [314, 243] on div "Manage e-apps and drop tickets via iPipeline" at bounding box center [317, 223] width 251 height 129
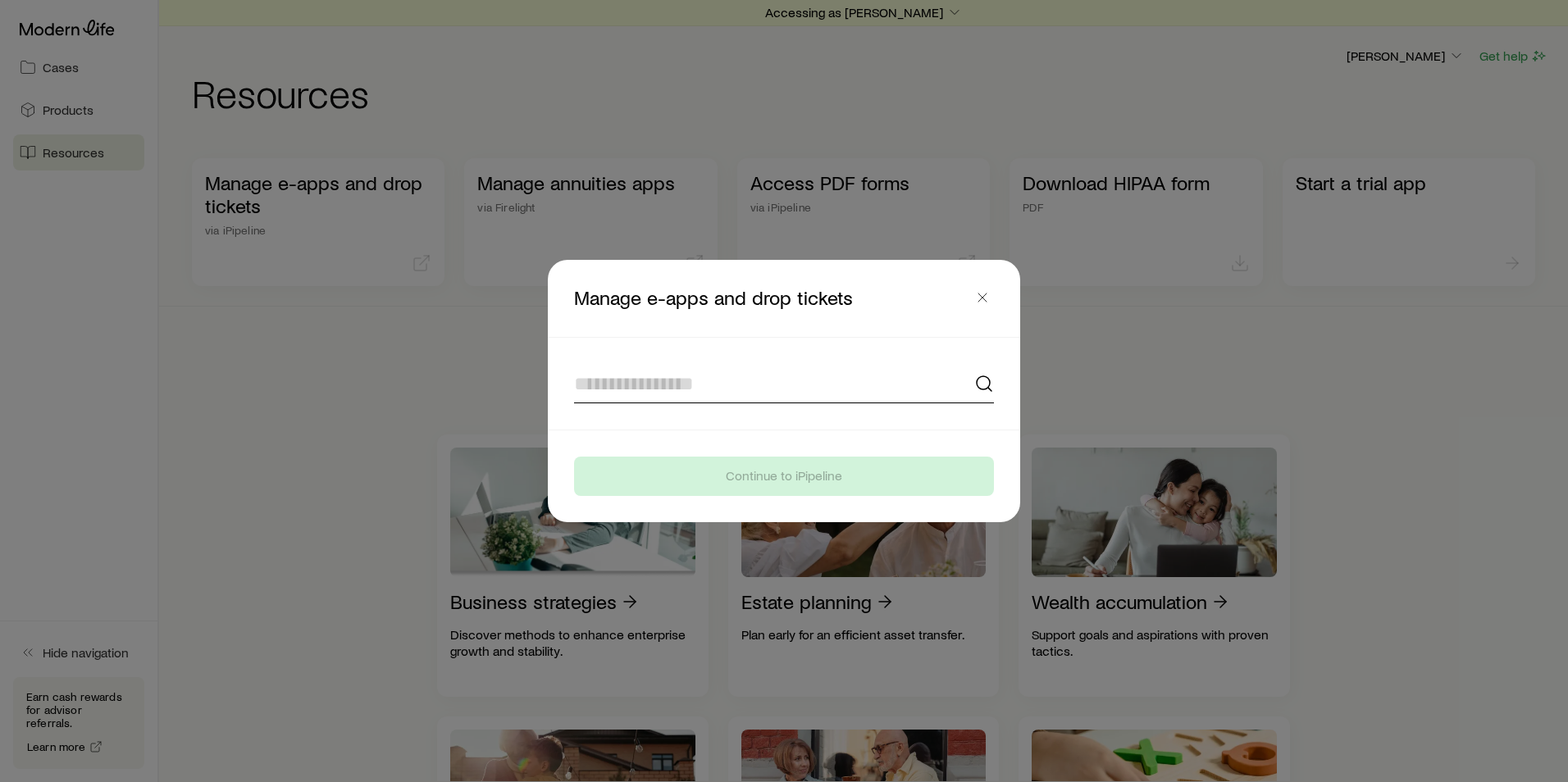
click at [601, 392] on input at bounding box center [784, 383] width 420 height 39
type input "*"
type input "**********"
click at [703, 426] on div at bounding box center [783, 384] width 459 height 92
click at [767, 392] on input at bounding box center [784, 383] width 420 height 39
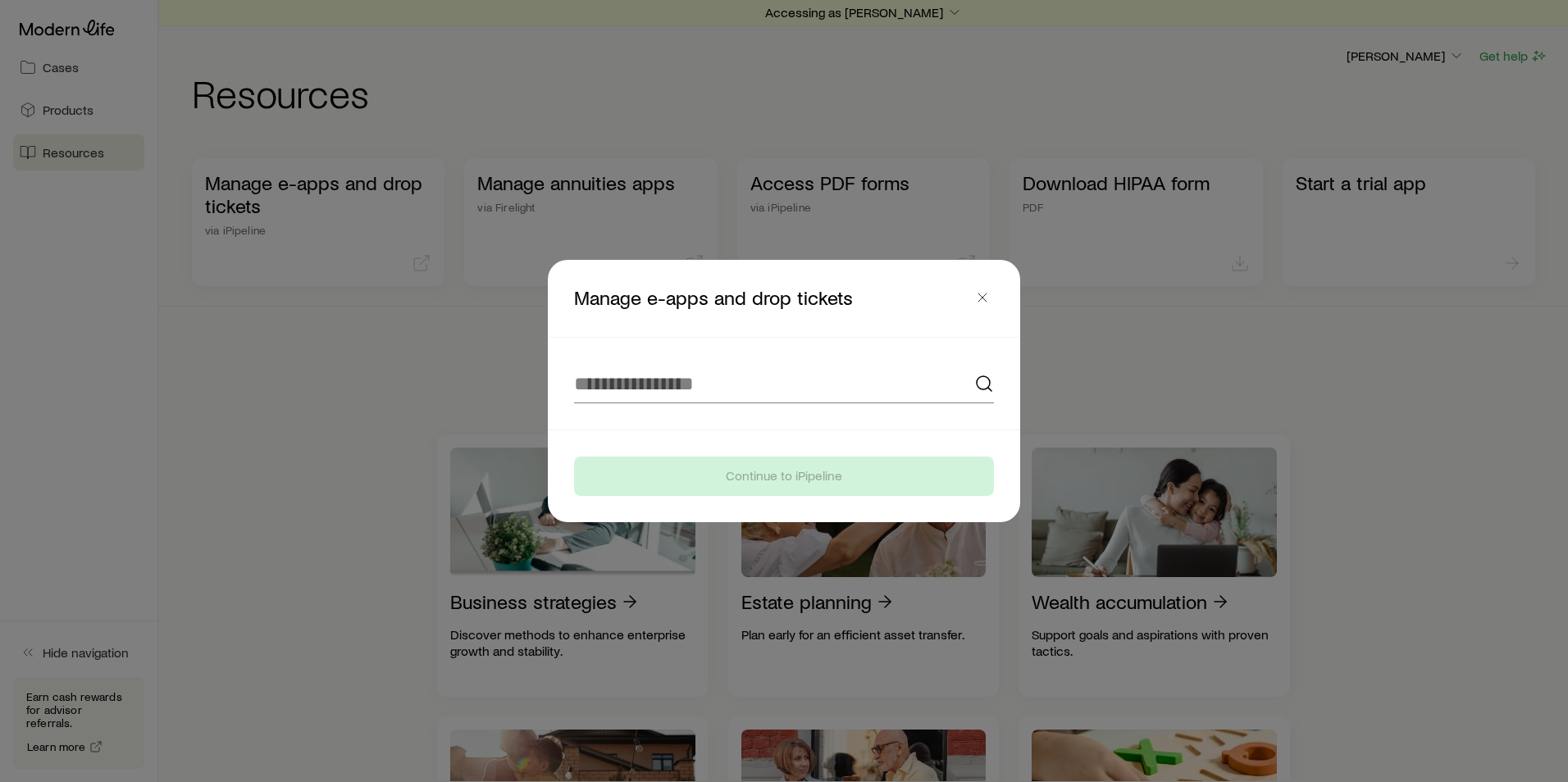
click at [986, 386] on icon at bounding box center [984, 384] width 20 height 20
click at [865, 389] on input at bounding box center [784, 383] width 420 height 39
type input "*"
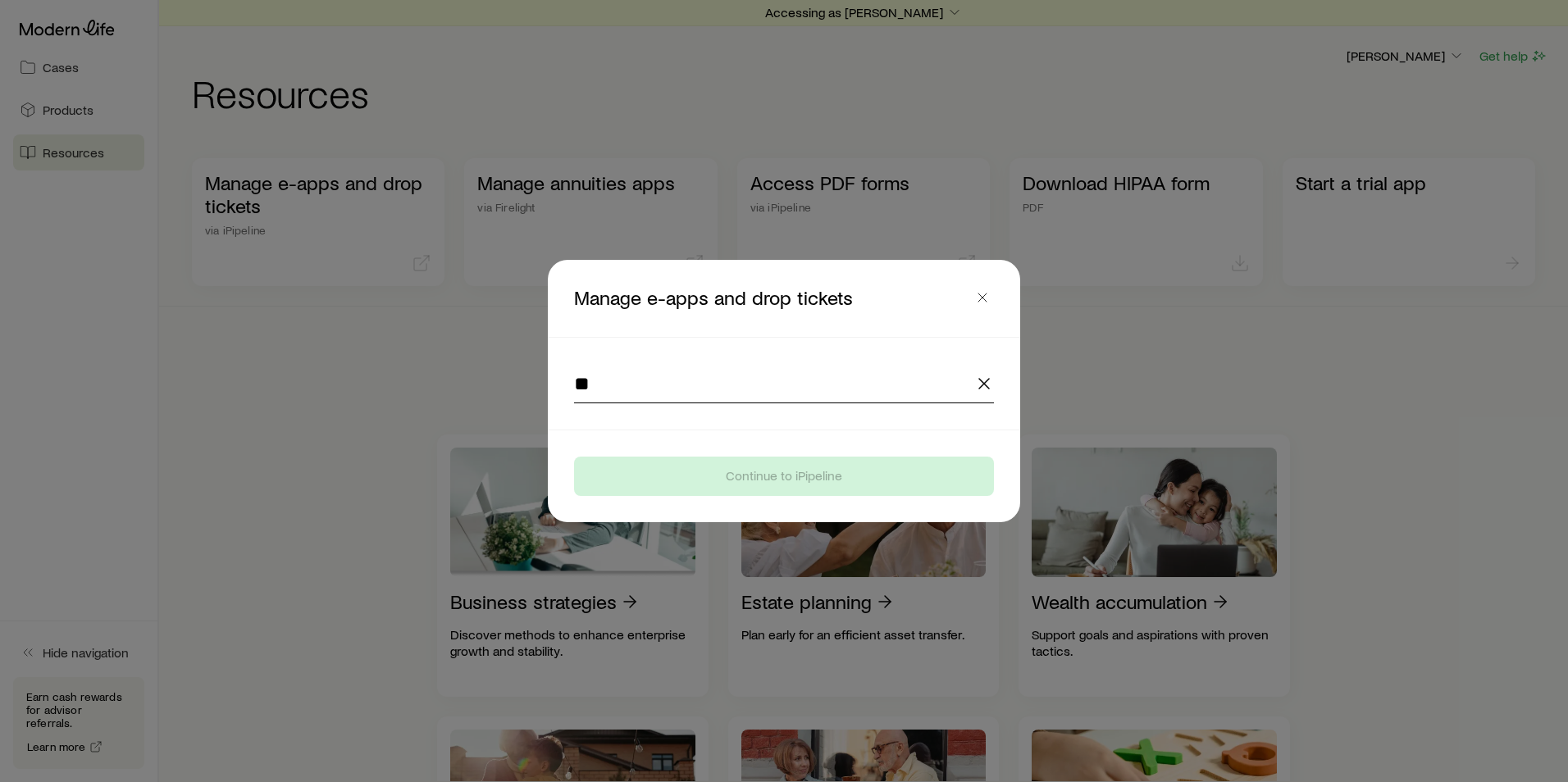
type input "*"
click at [990, 296] on button "button" at bounding box center [983, 297] width 23 height 23
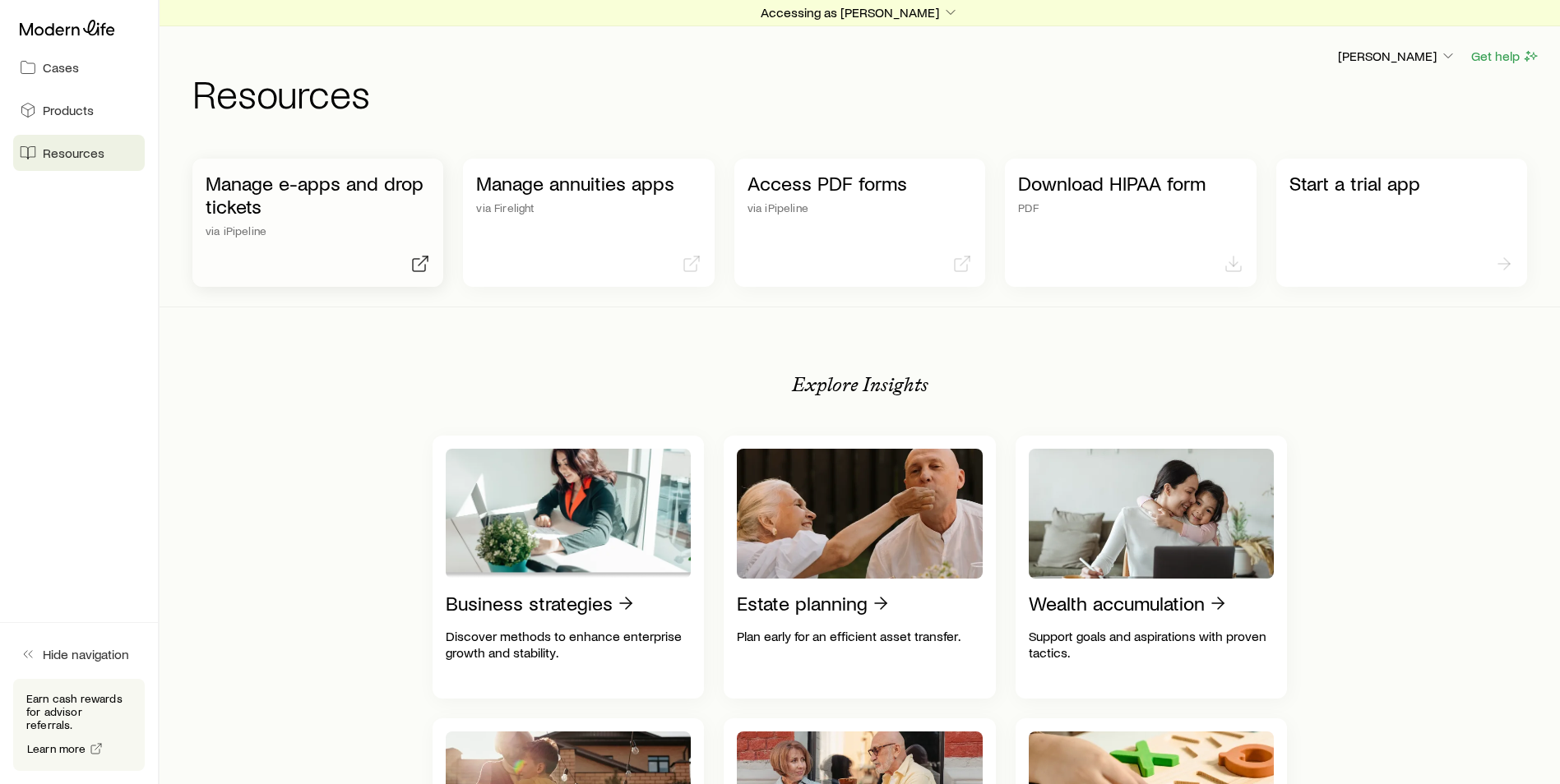
click at [270, 231] on p "via iPipeline" at bounding box center [318, 231] width 225 height 13
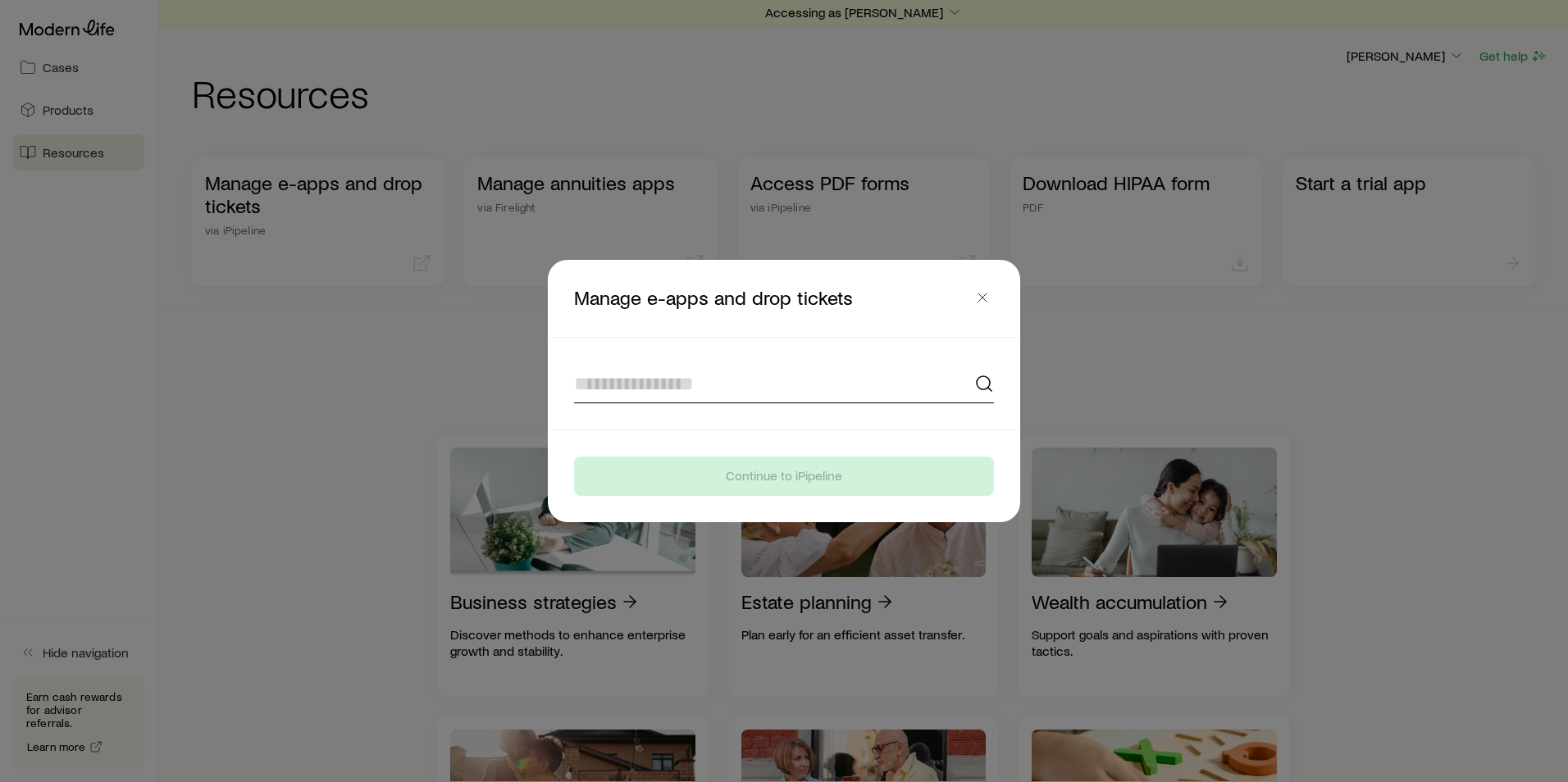
click at [656, 384] on input at bounding box center [784, 383] width 420 height 39
type input "**********"
click at [980, 299] on icon "button" at bounding box center [982, 297] width 16 height 16
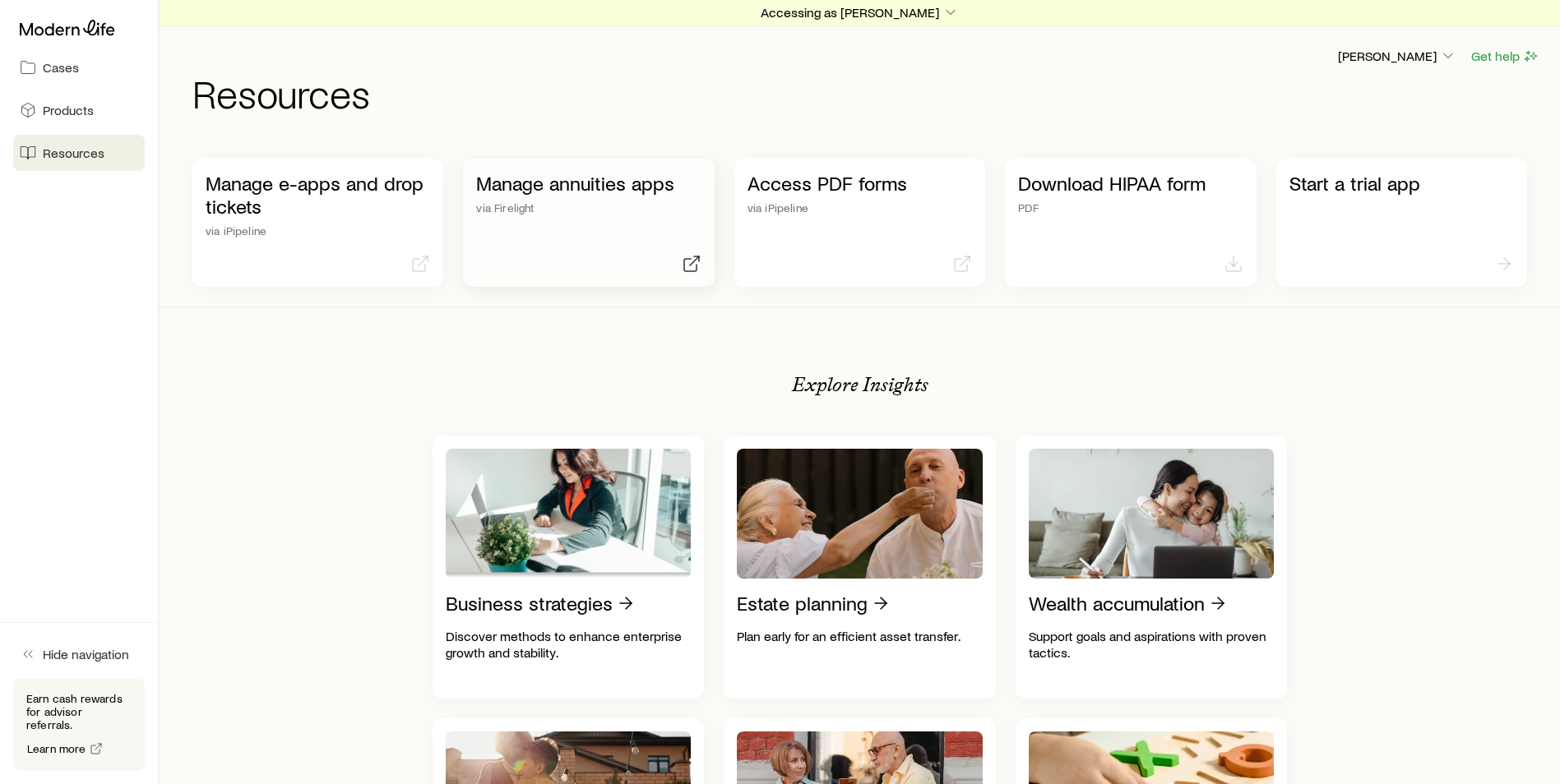
click at [542, 265] on div "Manage annuities apps via Firelight" at bounding box center [588, 223] width 251 height 129
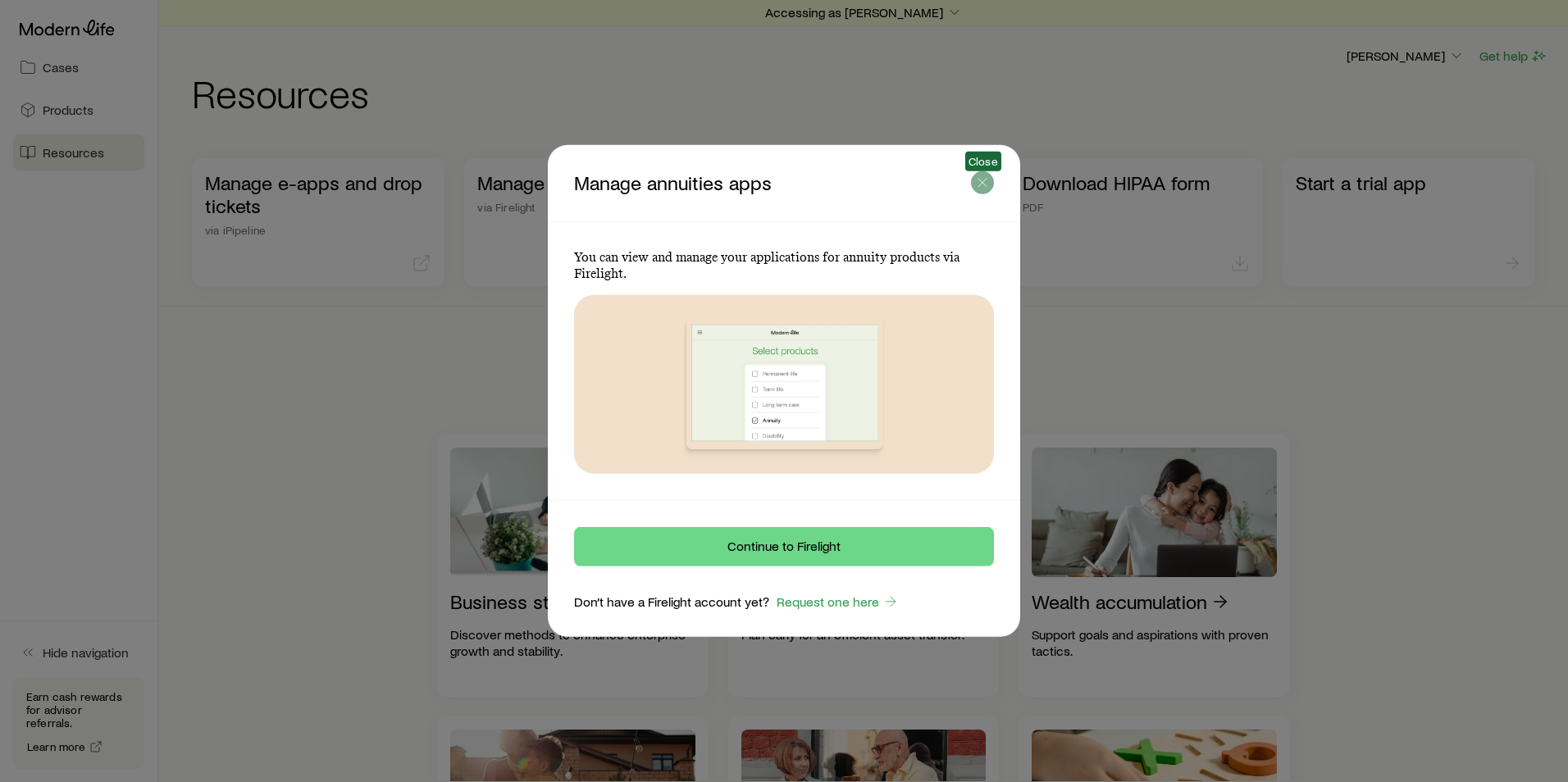
click at [984, 180] on icon "button" at bounding box center [982, 182] width 16 height 16
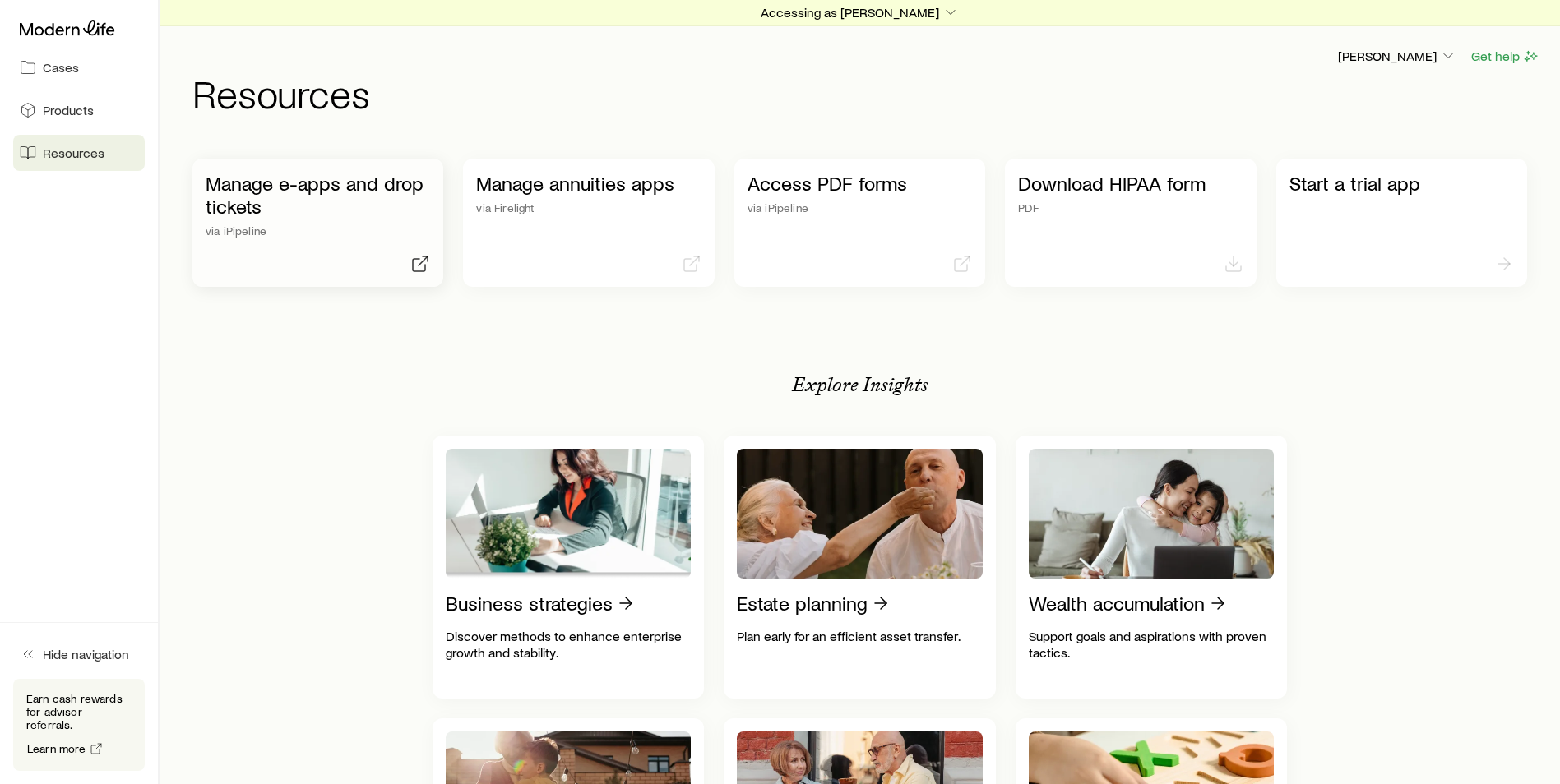
click at [343, 233] on p "via iPipeline" at bounding box center [318, 231] width 225 height 13
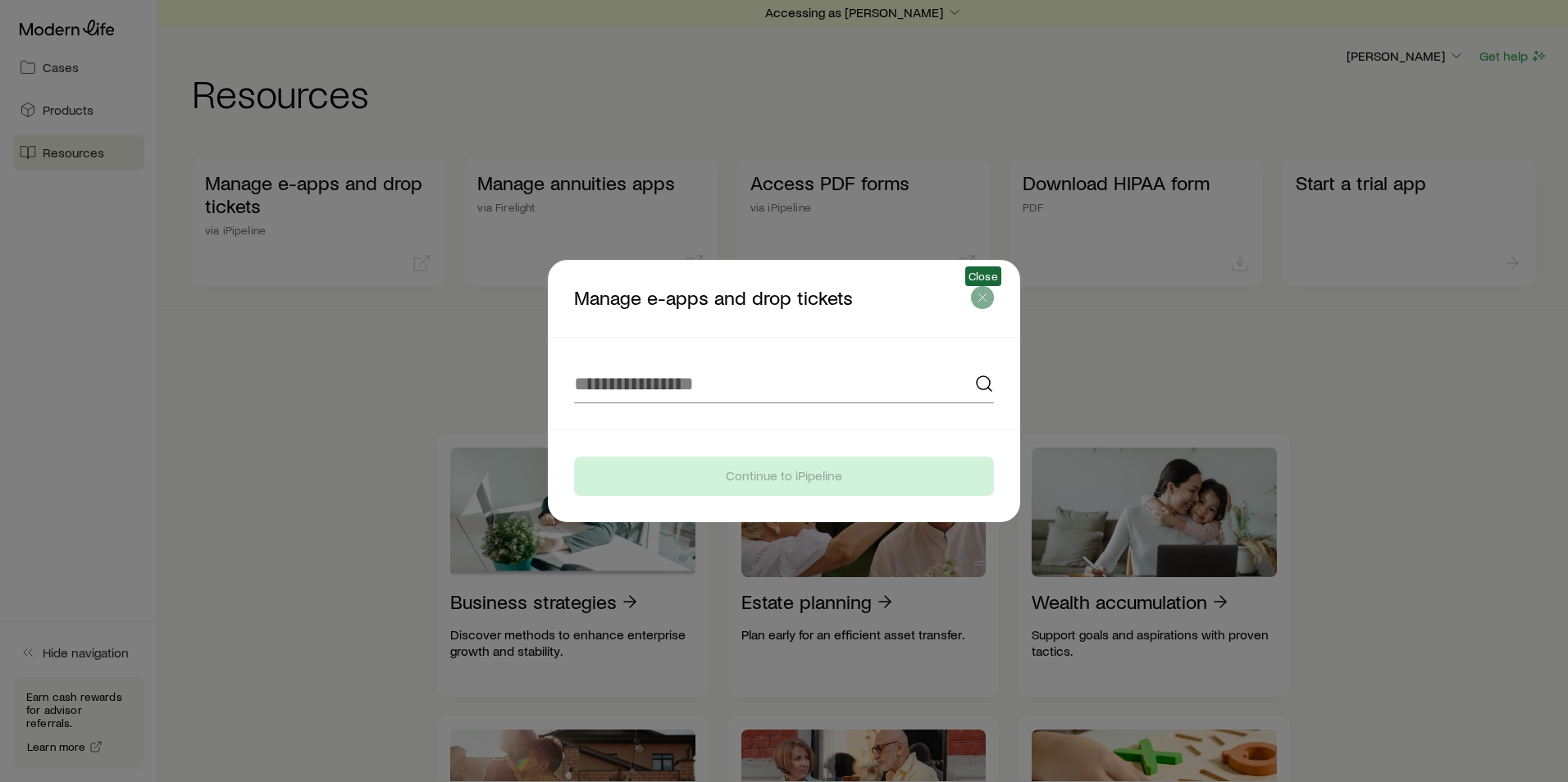
click at [981, 292] on icon "button" at bounding box center [982, 297] width 16 height 16
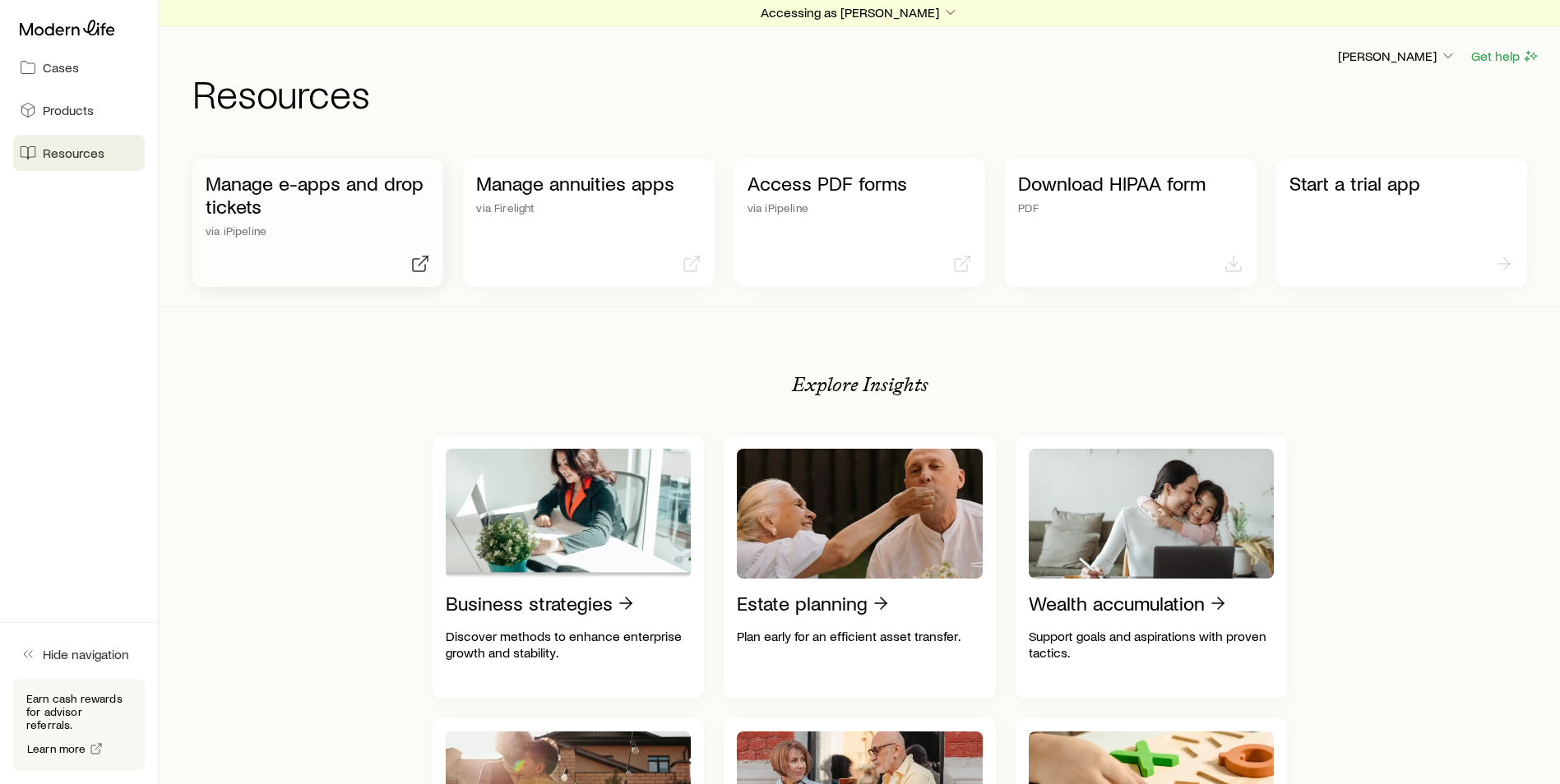
click at [417, 269] on icon at bounding box center [420, 264] width 20 height 20
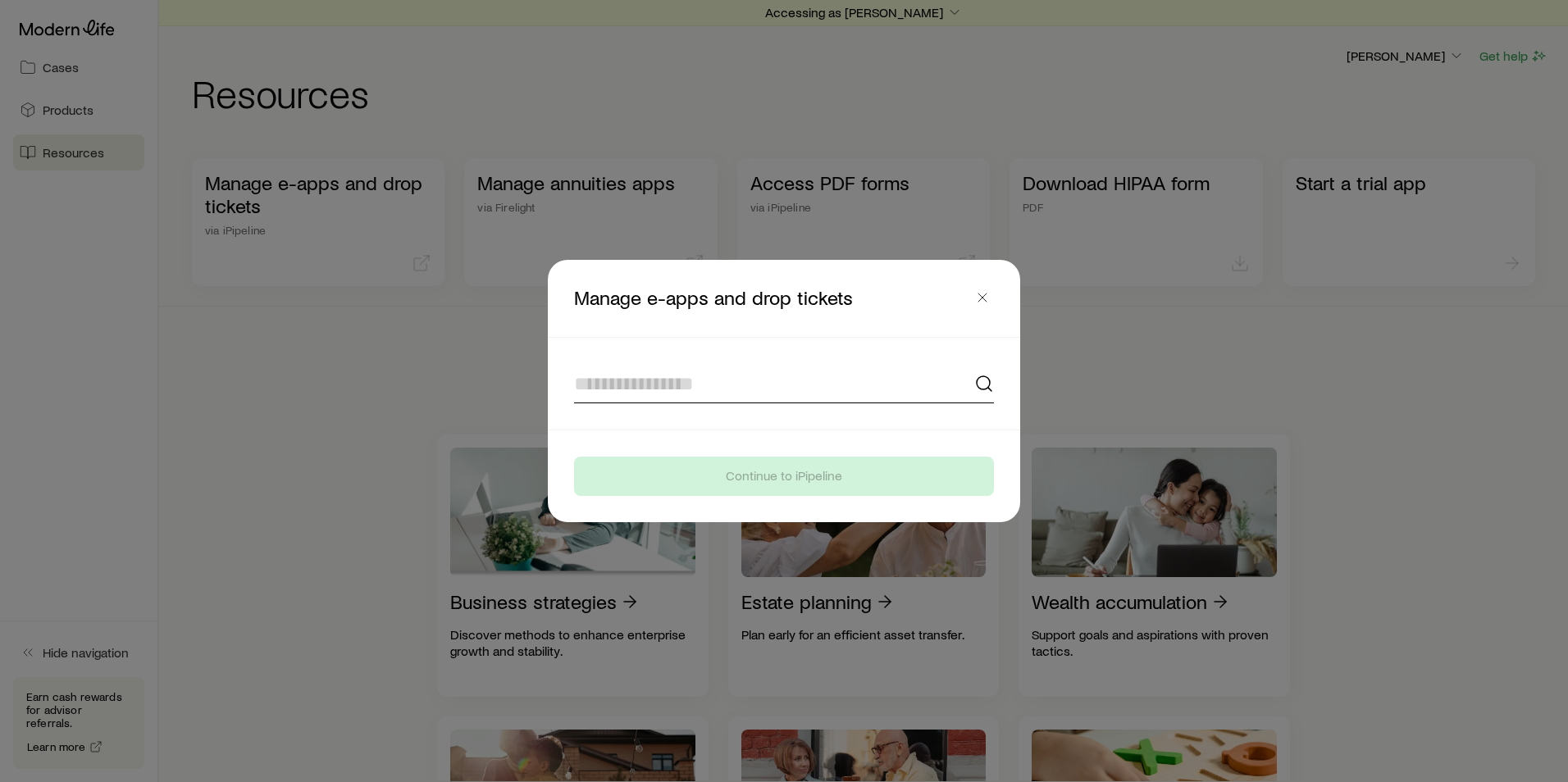
click at [658, 386] on input at bounding box center [784, 383] width 420 height 39
click at [781, 387] on input "**********" at bounding box center [784, 383] width 420 height 39
type input "**********"
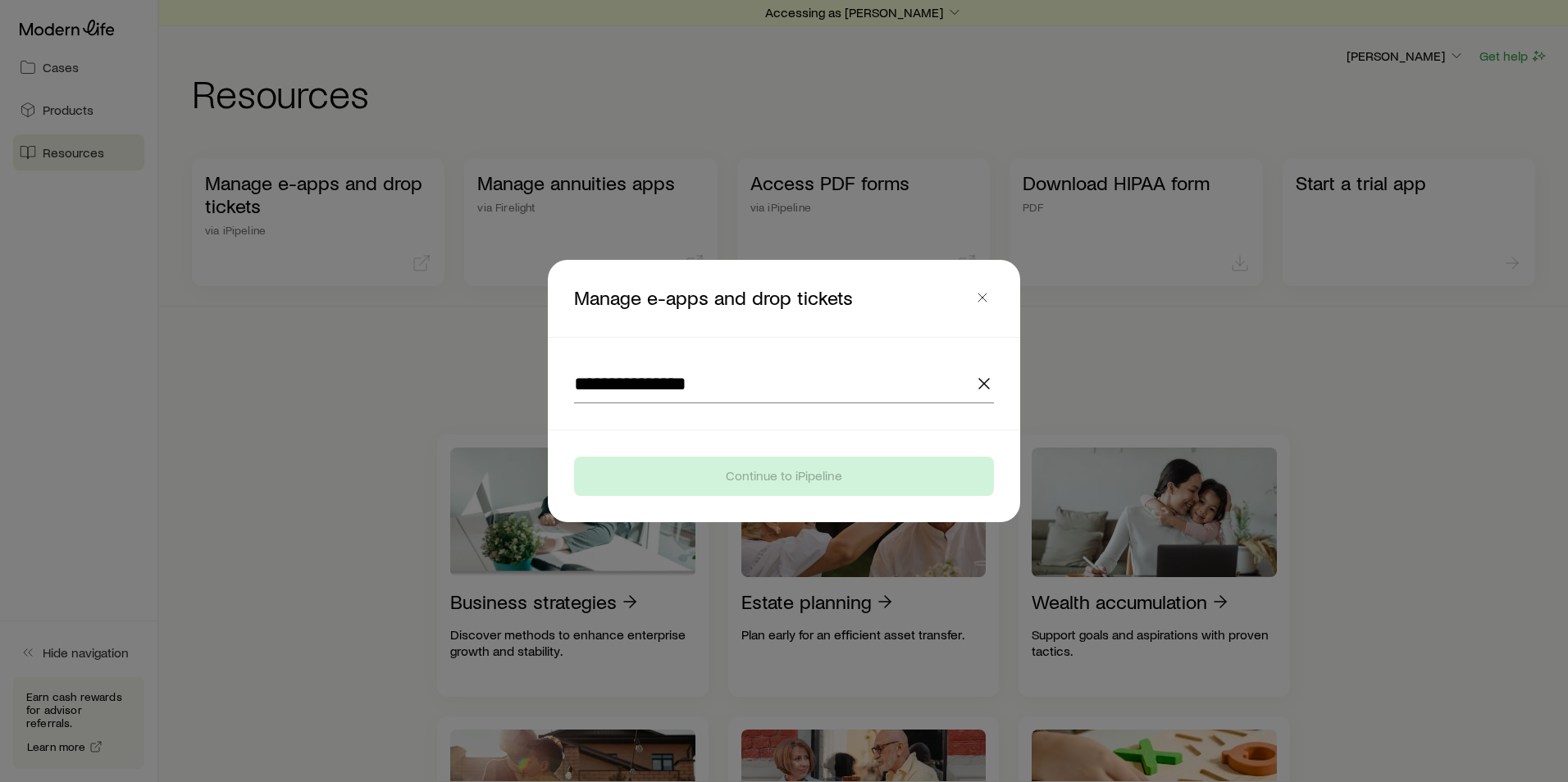
click at [990, 390] on icon "button" at bounding box center [984, 384] width 20 height 20
click at [818, 395] on input at bounding box center [784, 383] width 420 height 39
click at [988, 386] on icon at bounding box center [984, 384] width 20 height 20
click at [988, 294] on icon "button" at bounding box center [982, 297] width 16 height 16
